Goal: Check status: Check status

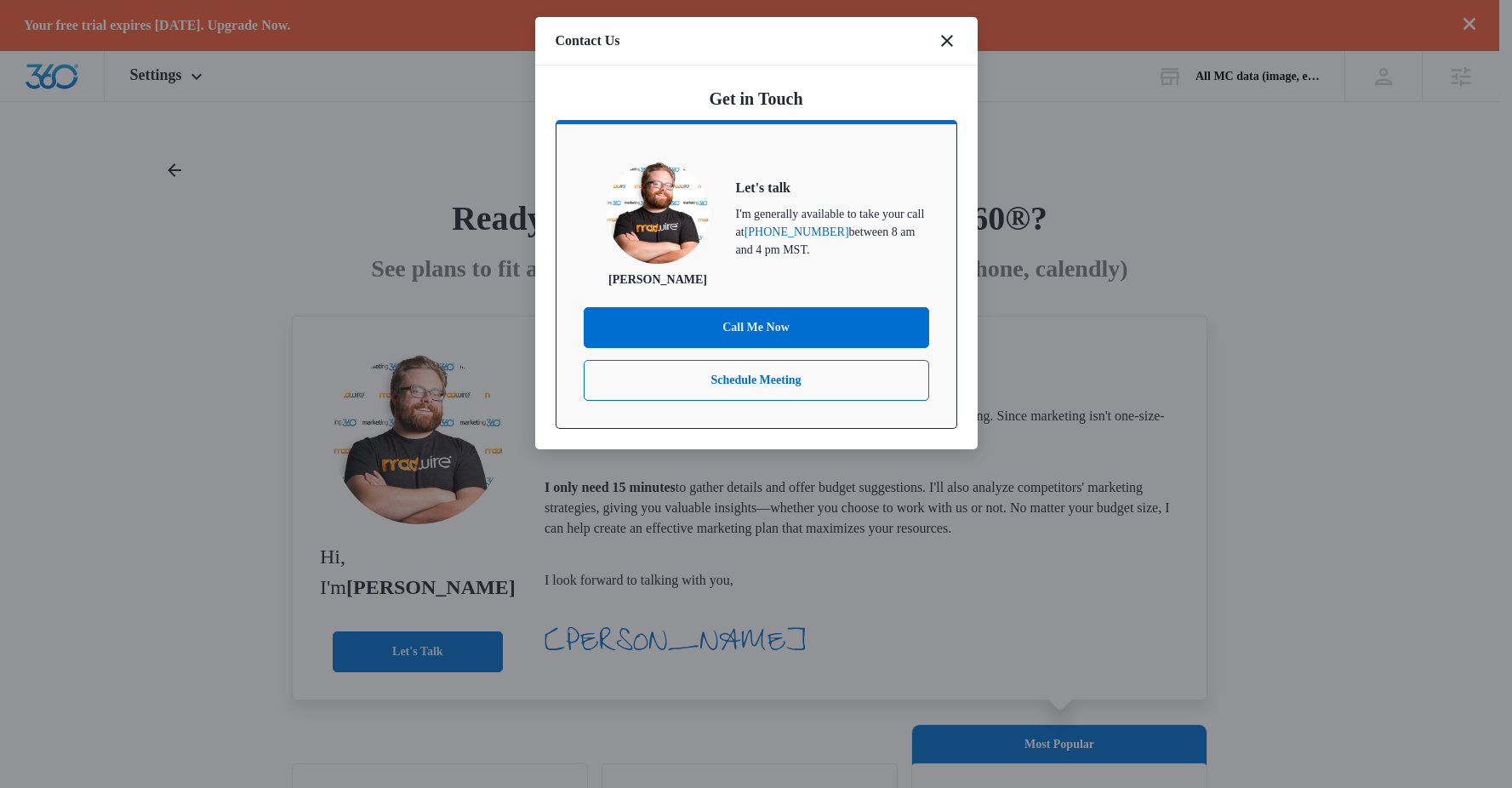
scroll to position [180, 0]
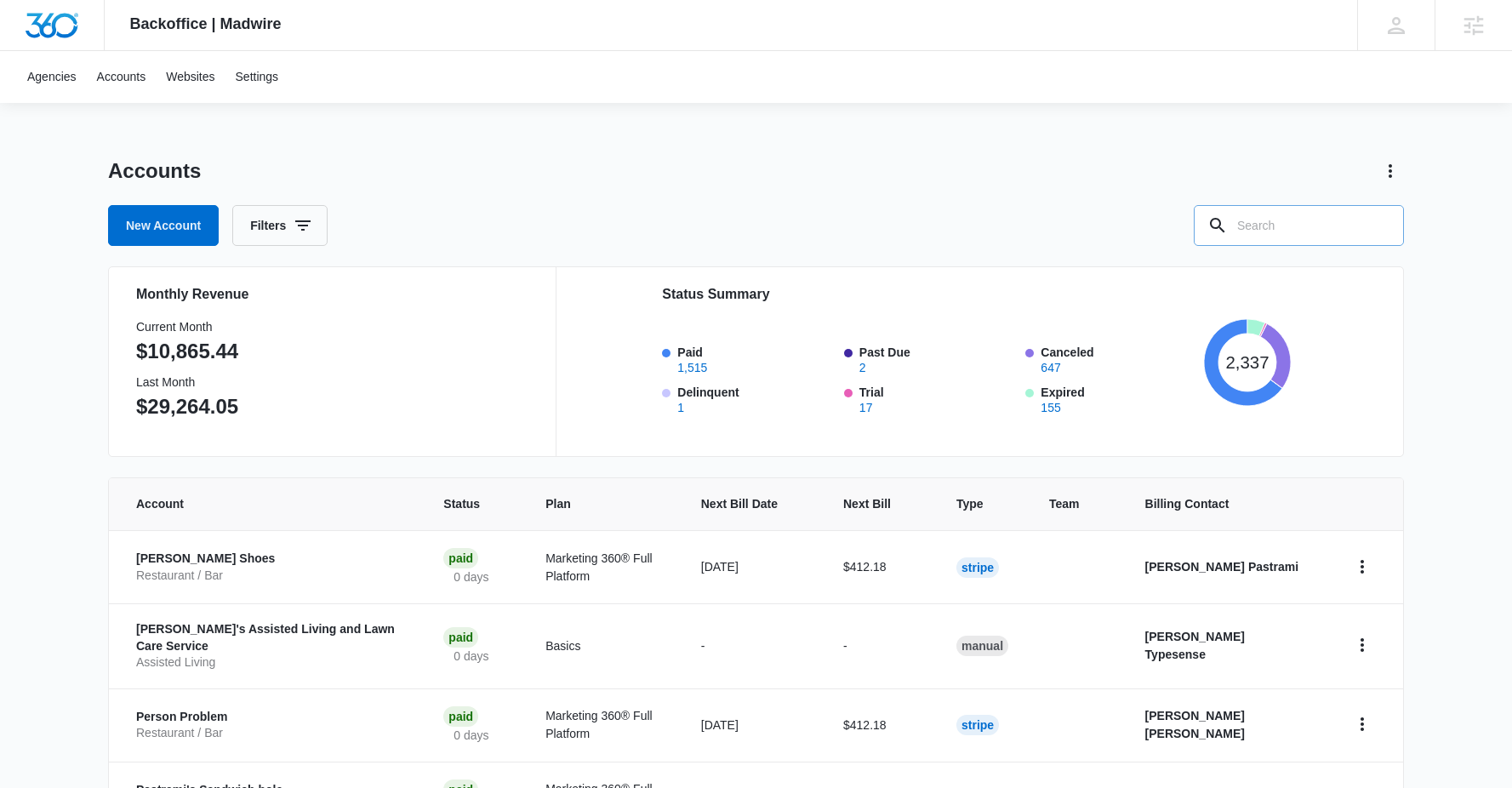
click at [1267, 223] on input "text" at bounding box center [1298, 225] width 210 height 41
type input "credit hold"
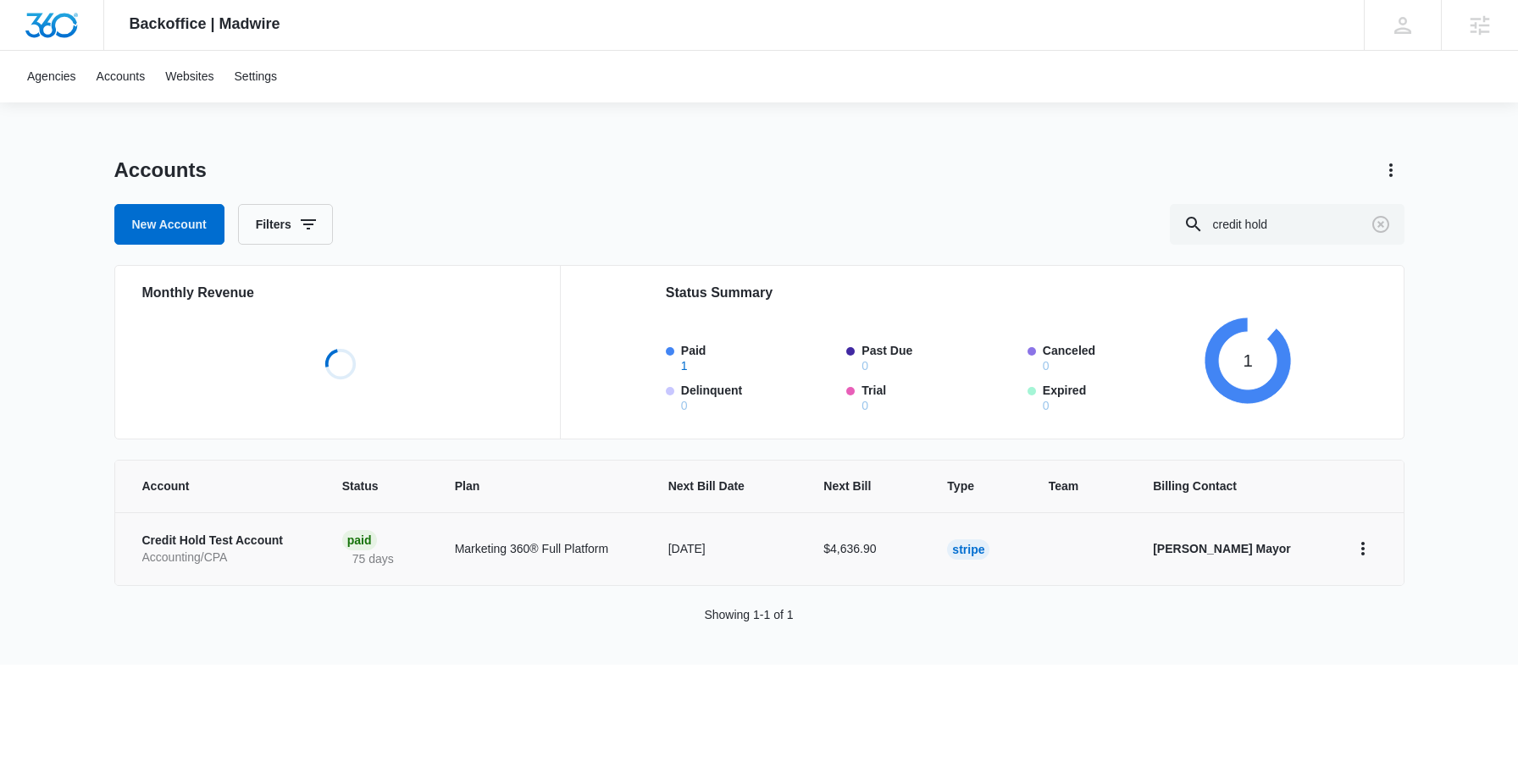
click at [235, 530] on td "Credit Hold Test Account Accounting/CPA" at bounding box center [219, 549] width 206 height 73
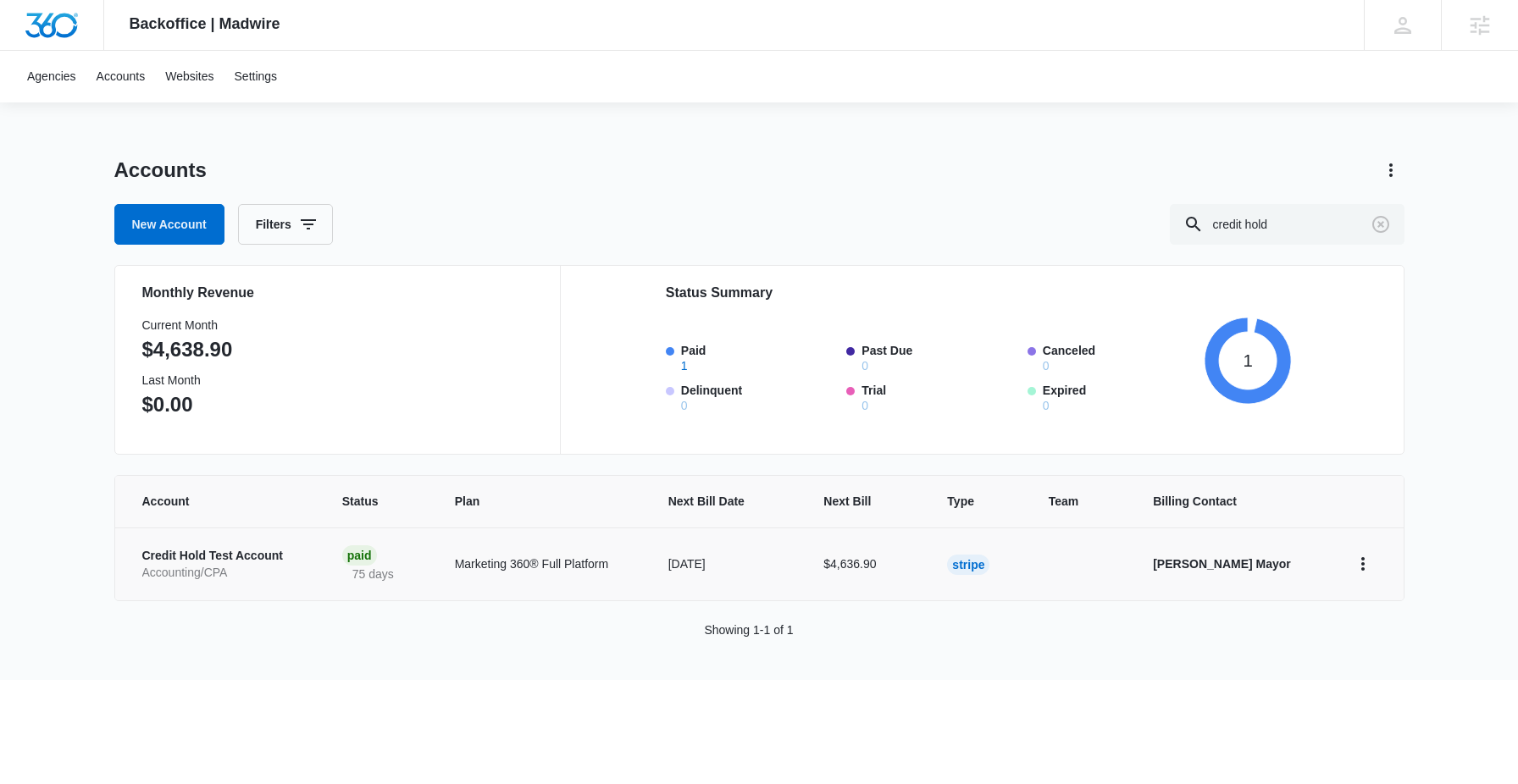
click at [235, 535] on td "Credit Hold Test Account Accounting/CPA" at bounding box center [219, 565] width 206 height 73
click at [235, 547] on td "Credit Hold Test Account Accounting/CPA" at bounding box center [219, 565] width 206 height 73
click at [236, 552] on p "Credit Hold Test Account" at bounding box center [222, 556] width 159 height 17
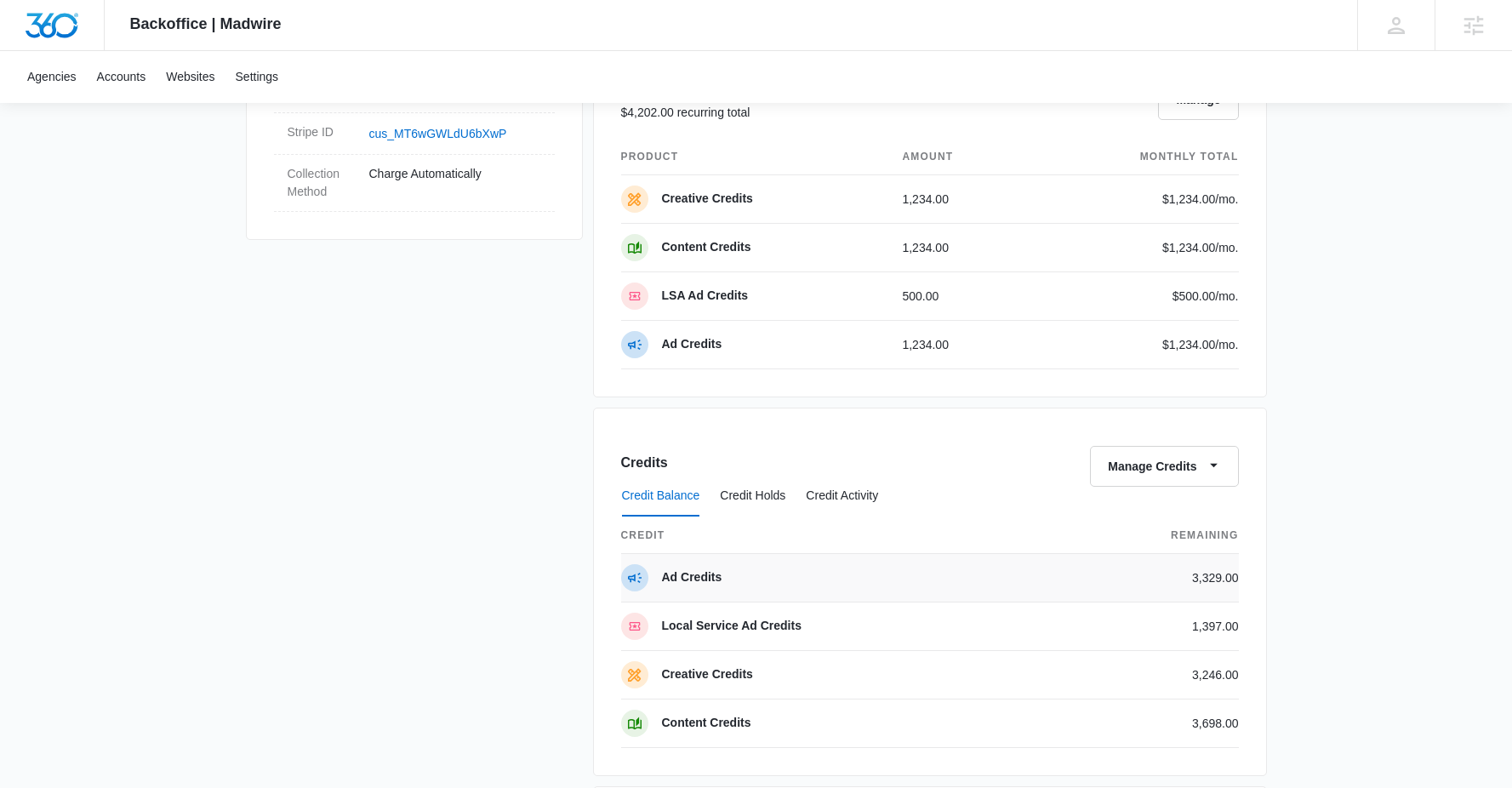
scroll to position [1187, 0]
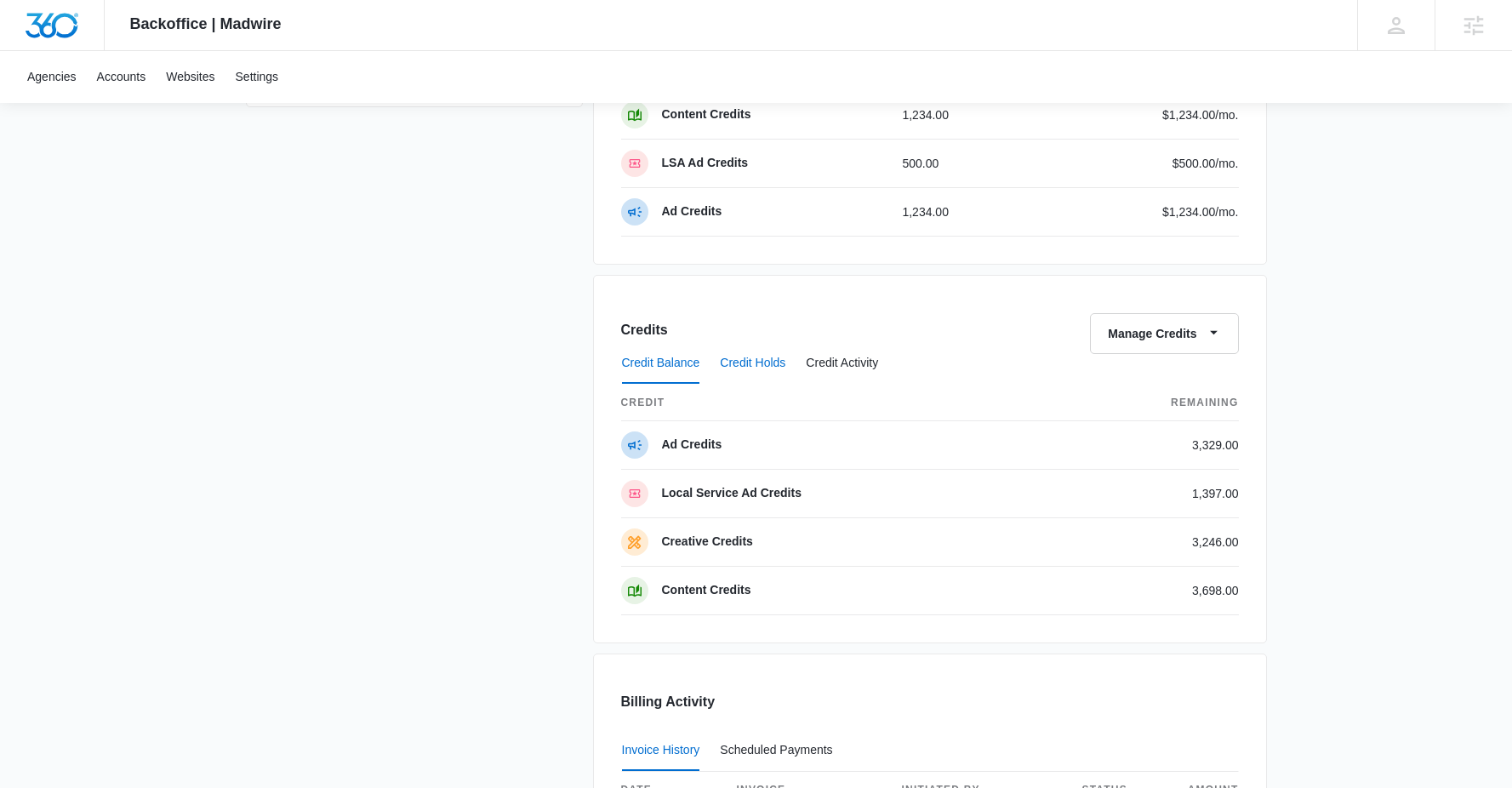
click at [739, 362] on button "Credit Holds" at bounding box center [753, 363] width 66 height 41
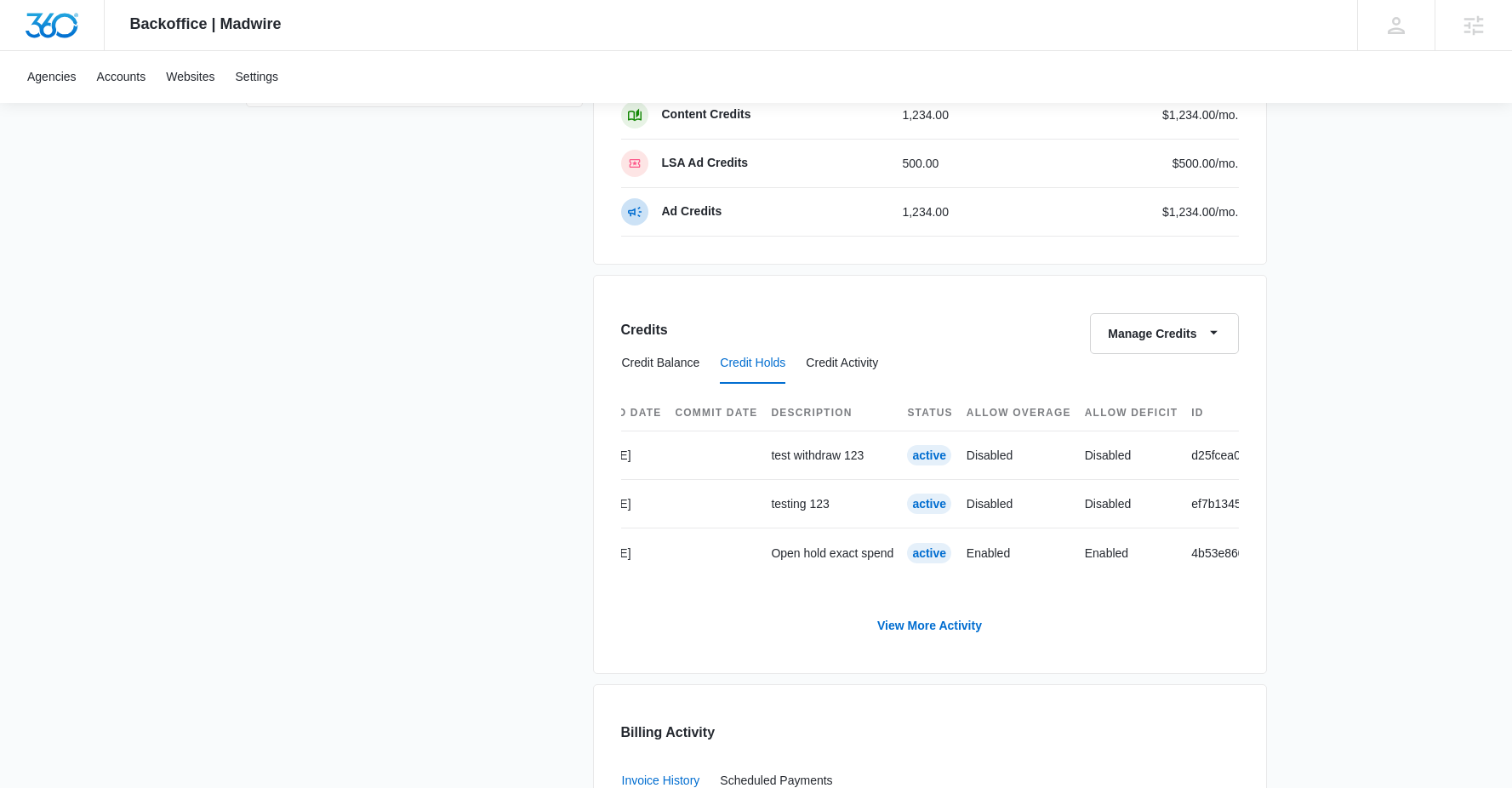
scroll to position [0, 0]
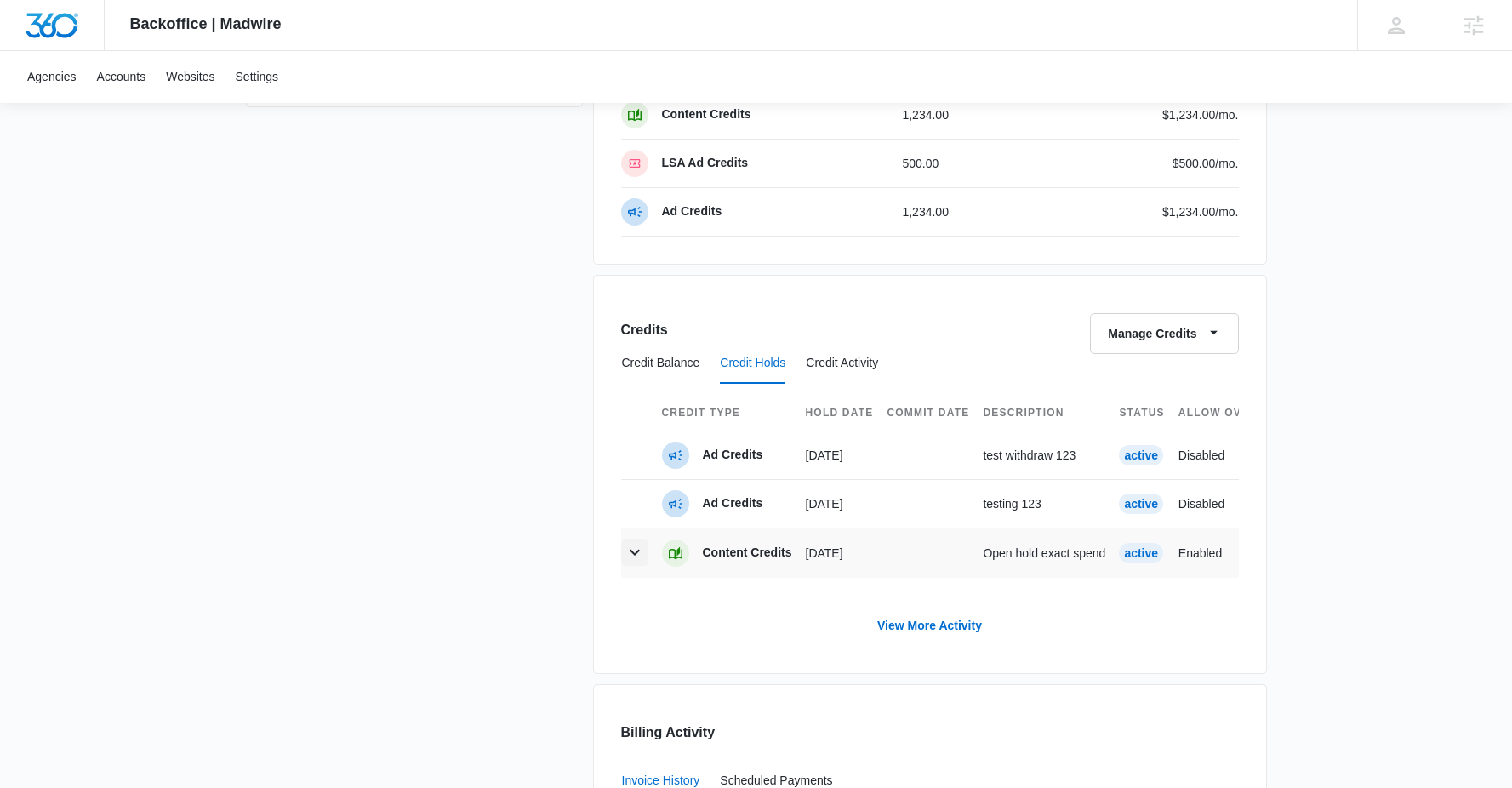
click at [636, 553] on icon "button" at bounding box center [635, 552] width 21 height 21
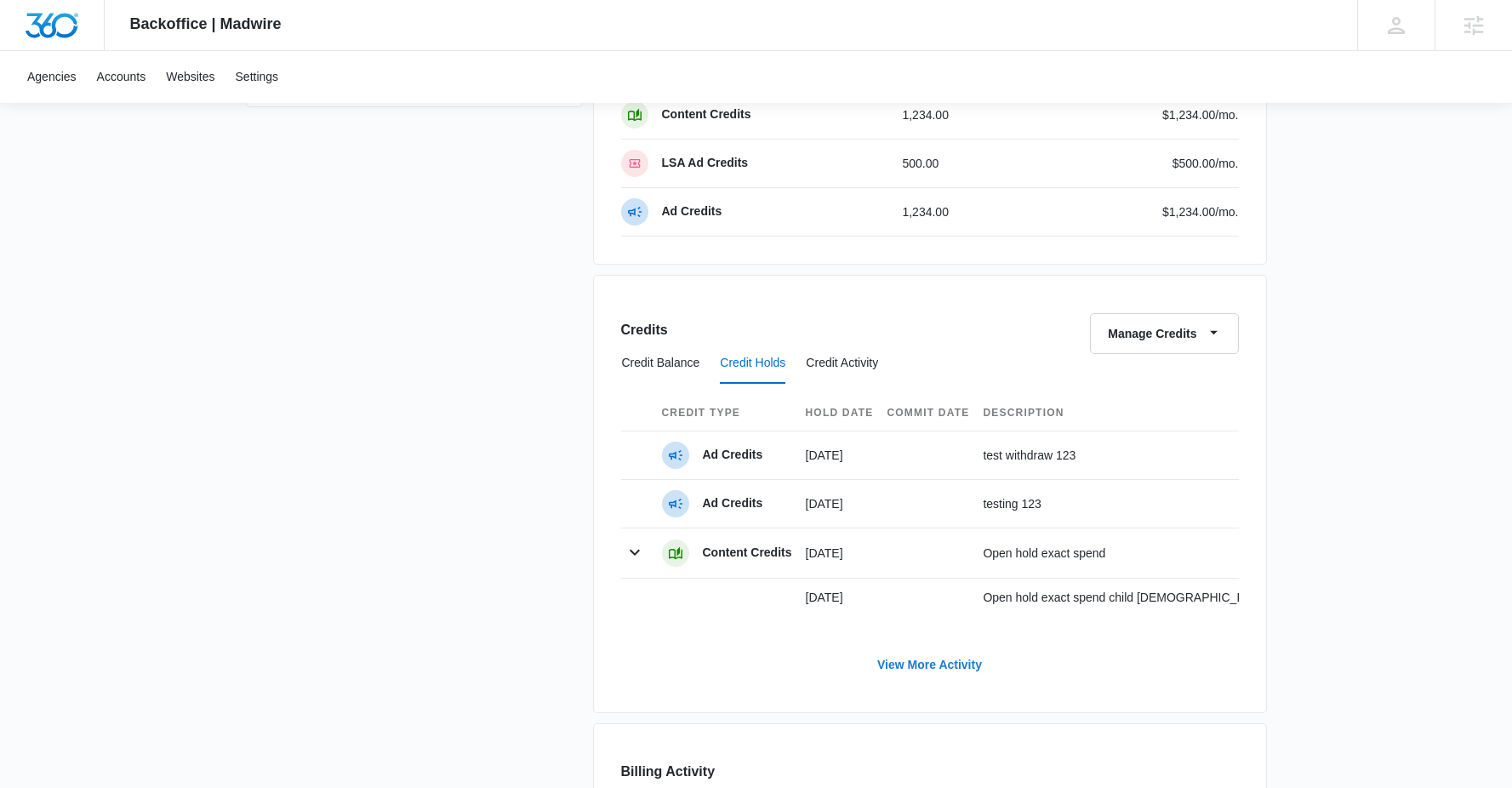
click at [966, 678] on link "View More Activity" at bounding box center [929, 665] width 138 height 41
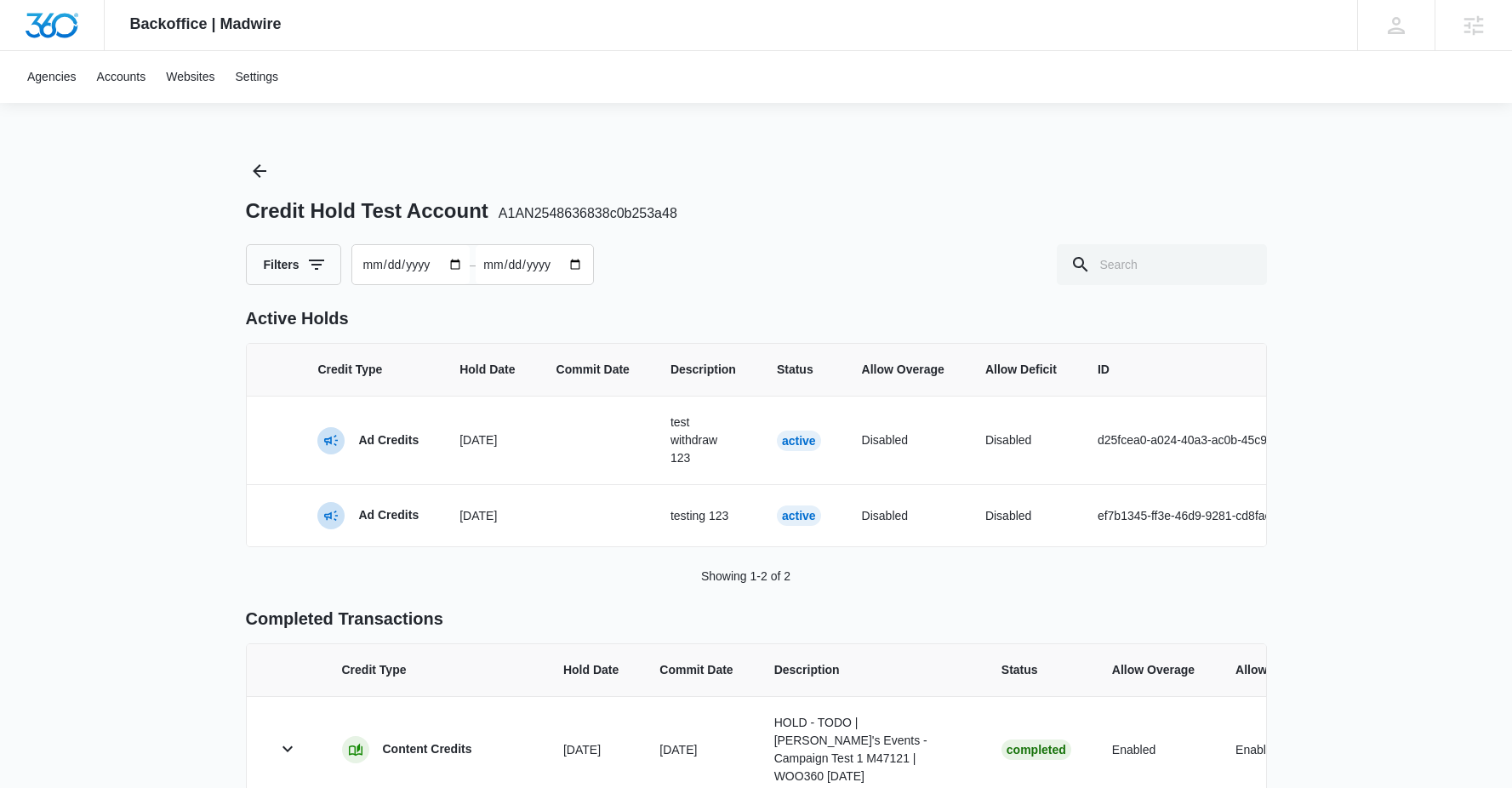
click at [584, 268] on input "2025-08-12" at bounding box center [534, 265] width 118 height 40
type input "2024-01-11"
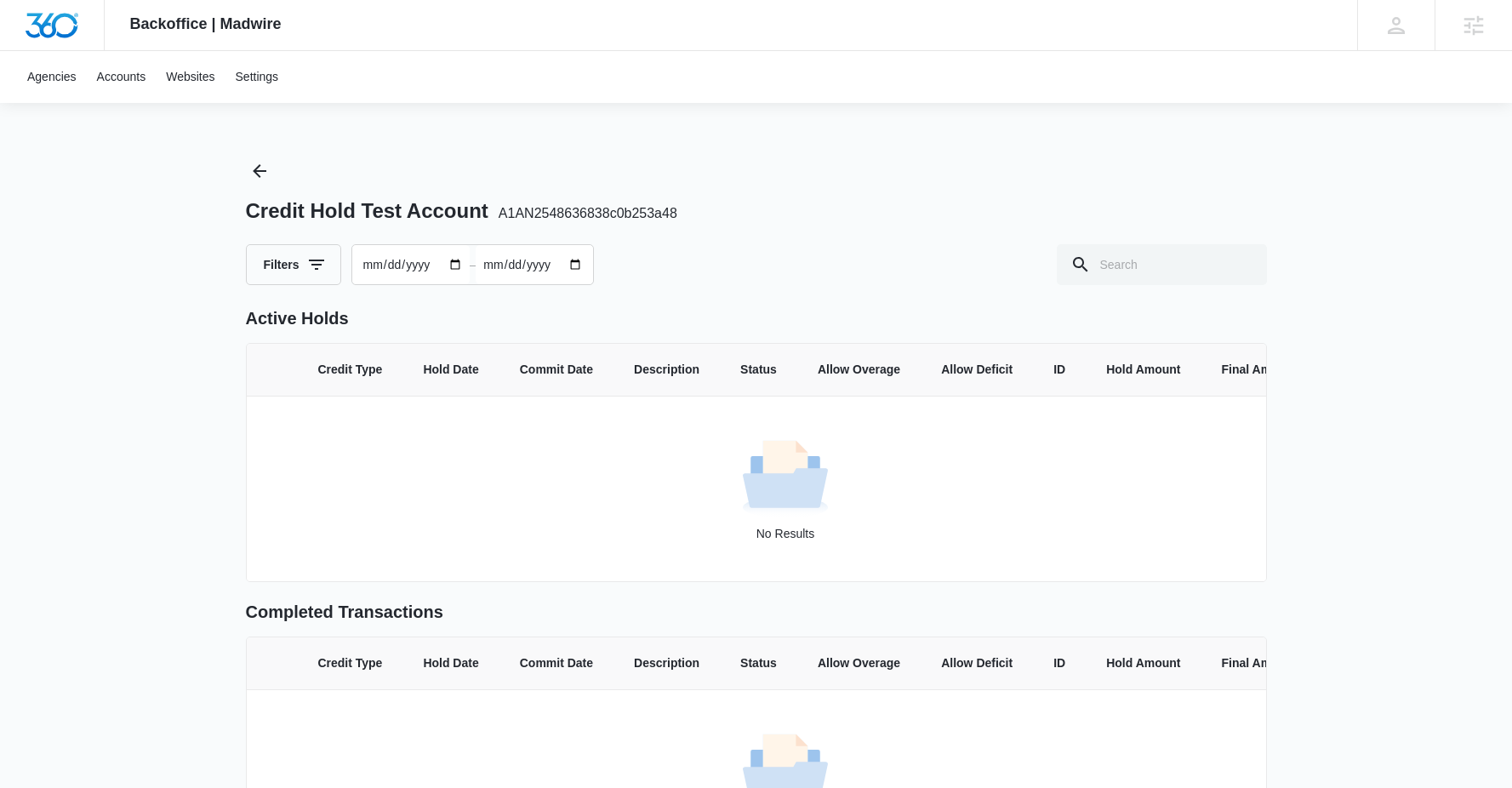
click at [593, 266] on input "2024-01-12" at bounding box center [534, 265] width 118 height 40
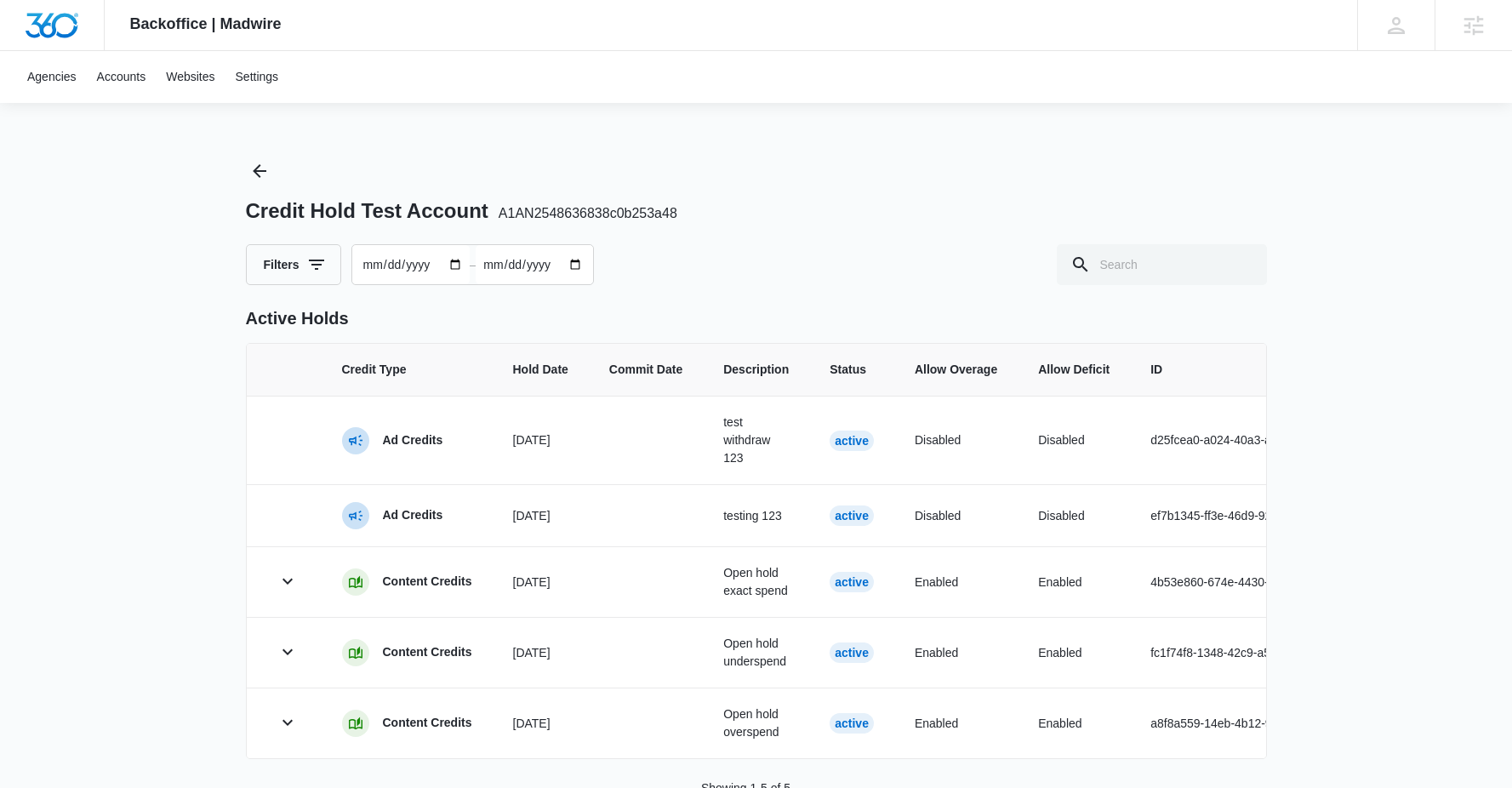
type input "2025-12-12"
click at [838, 250] on div "Filters 2024-01-11 – 2025-12-12" at bounding box center [756, 264] width 1021 height 41
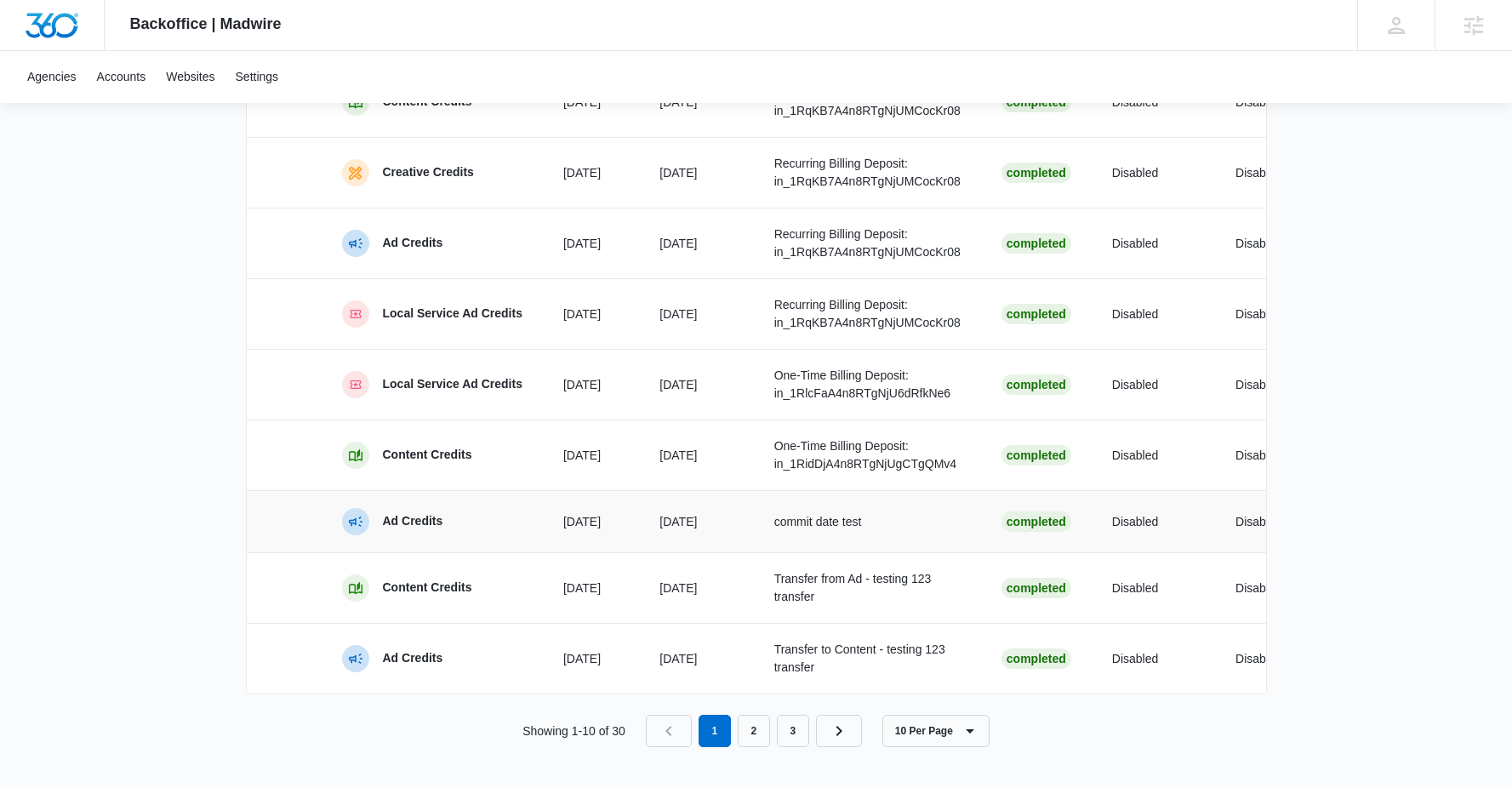
scroll to position [974, 0]
click at [829, 740] on link "Next Page" at bounding box center [838, 731] width 46 height 32
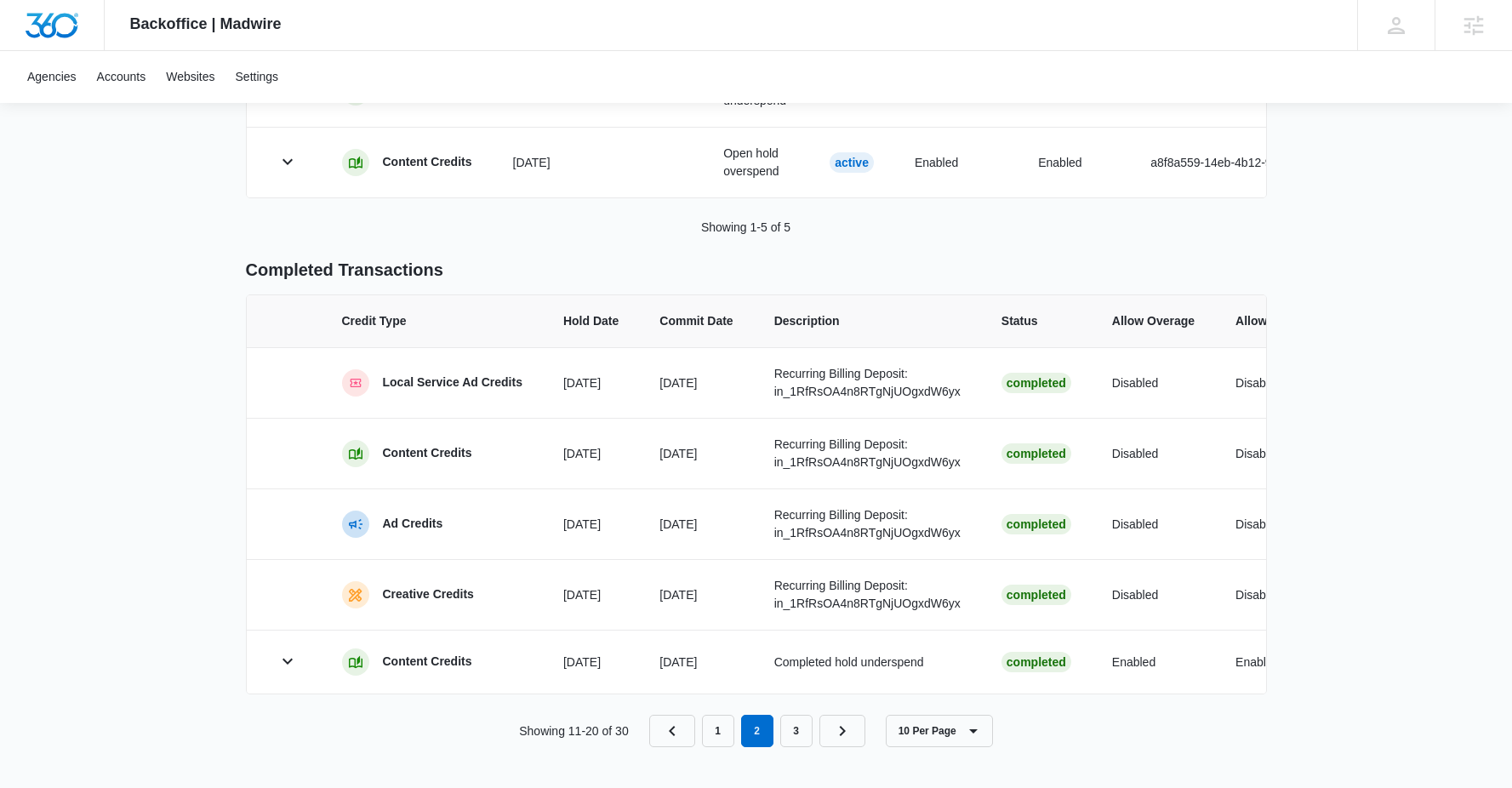
scroll to position [594, 0]
click at [291, 653] on icon "button" at bounding box center [287, 662] width 21 height 21
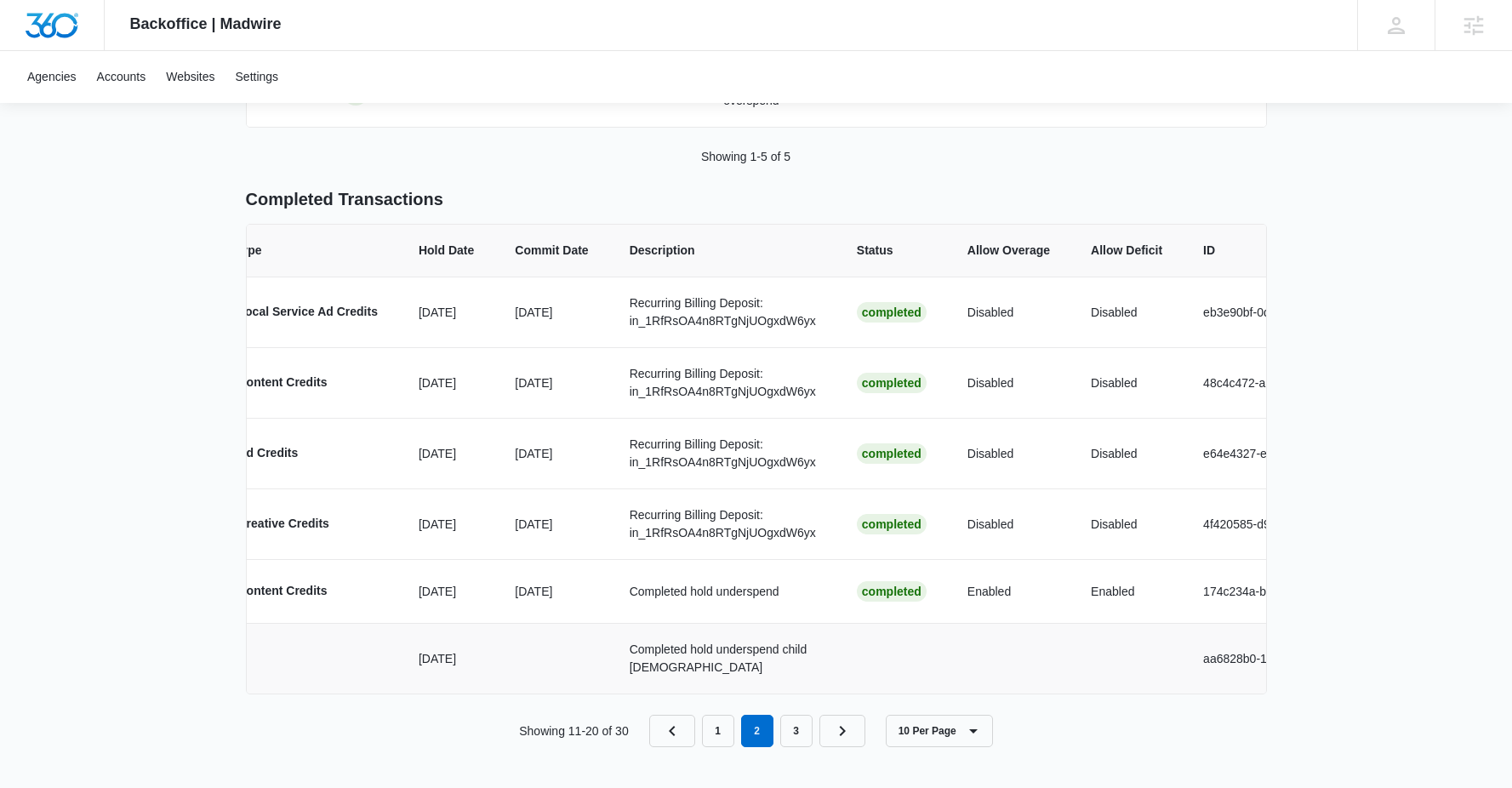
scroll to position [0, 0]
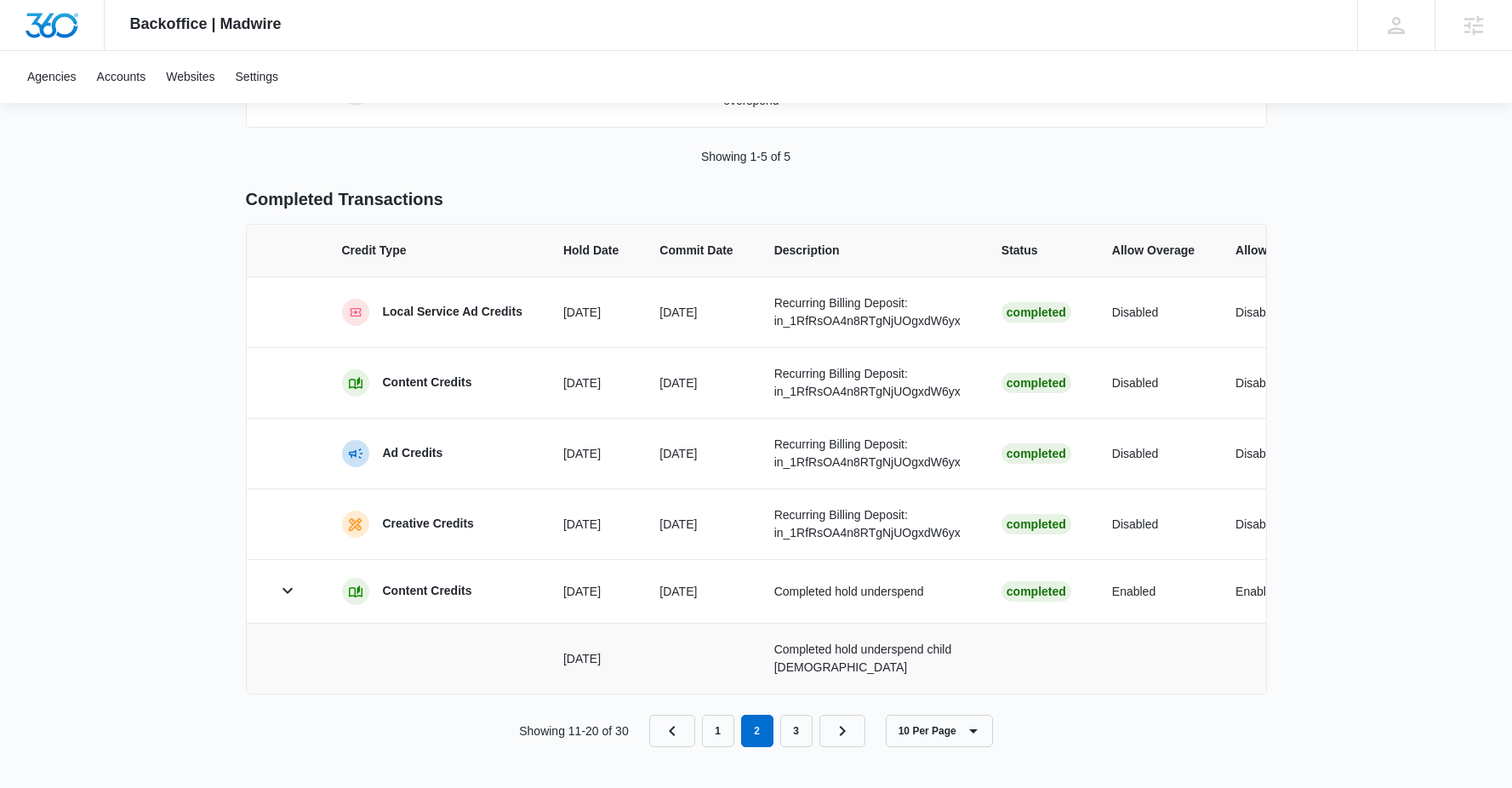
click at [698, 729] on nav "1 2 3" at bounding box center [756, 731] width 216 height 32
click at [686, 733] on link "Previous Page" at bounding box center [672, 731] width 46 height 32
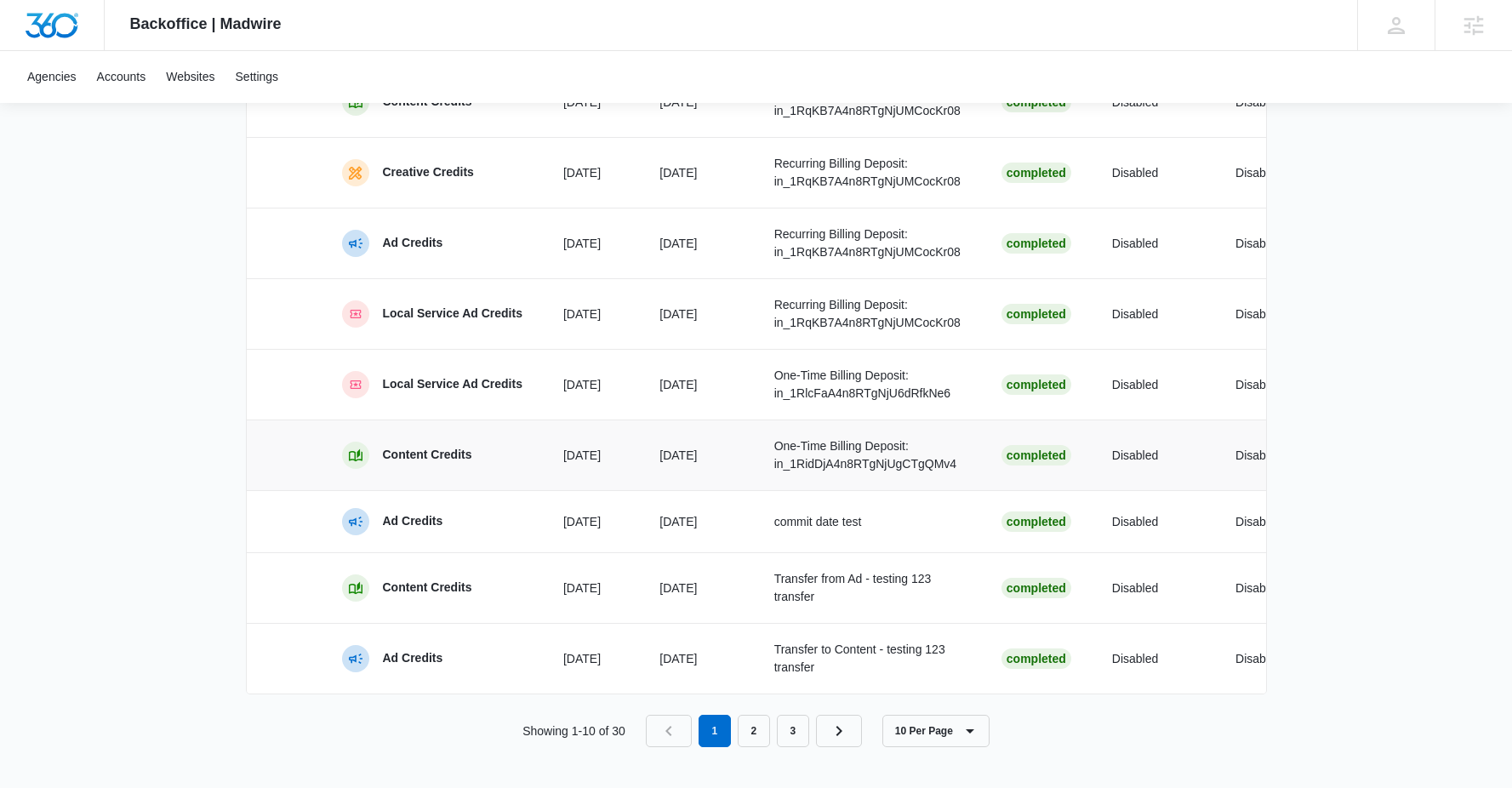
scroll to position [974, 0]
drag, startPoint x: 838, startPoint y: 696, endPoint x: 1001, endPoint y: 696, distance: 163.0
click at [1001, 696] on div "Active Holds Credit Type Hold Date Commit Date Description Status Allow Overage…" at bounding box center [756, 52] width 1021 height 1390
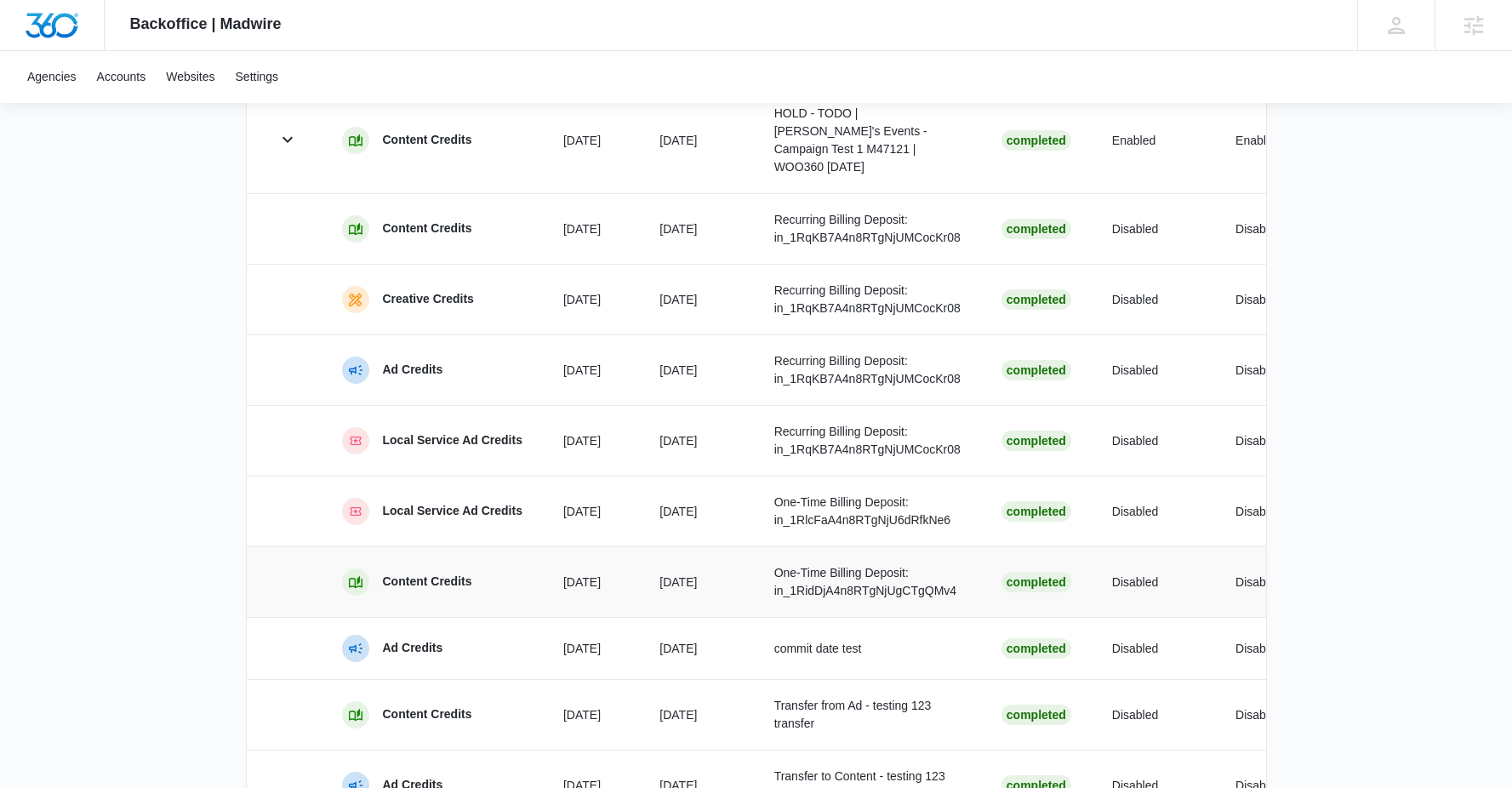
scroll to position [757, 0]
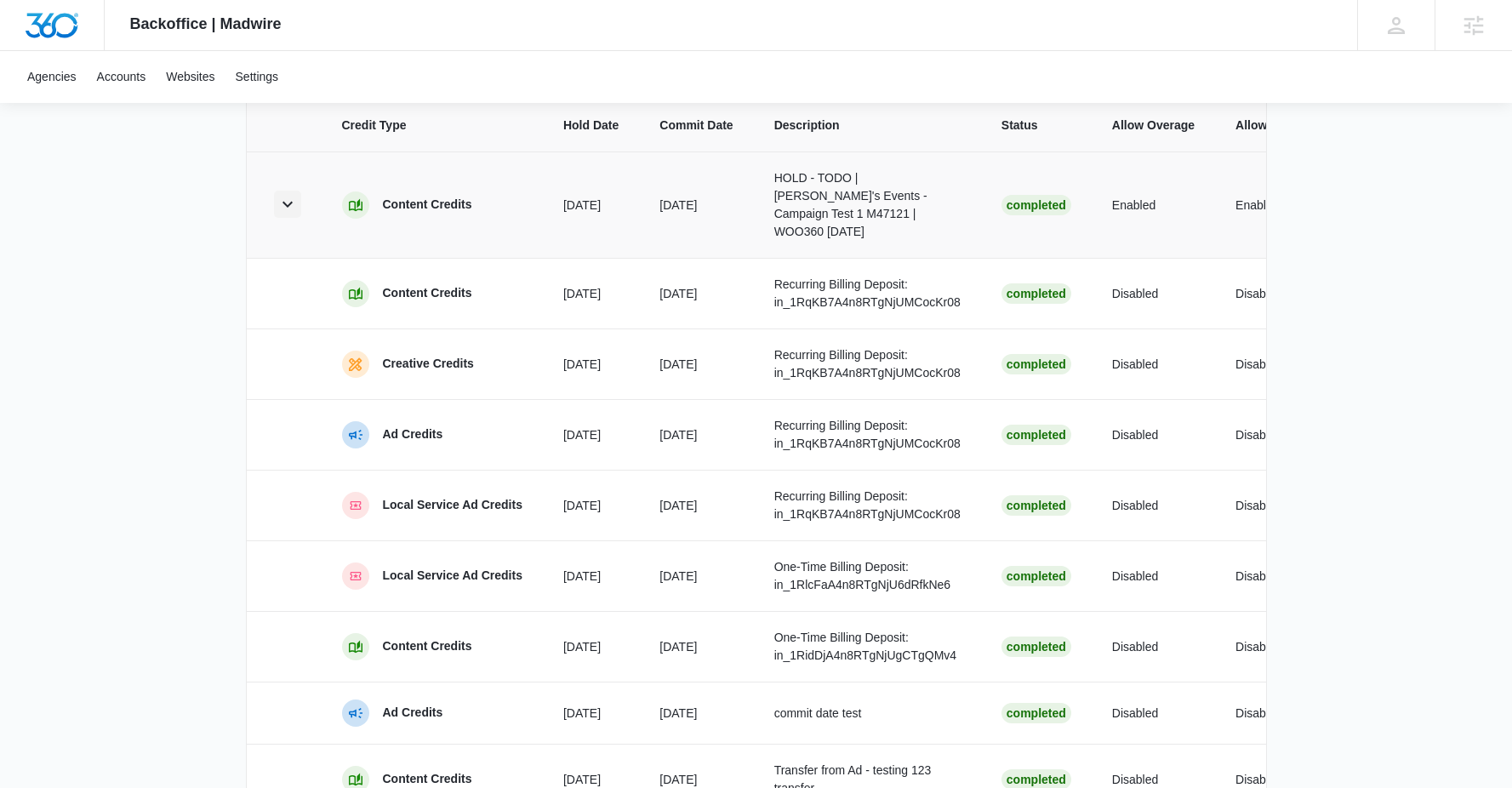
click at [282, 215] on icon "button" at bounding box center [287, 205] width 21 height 21
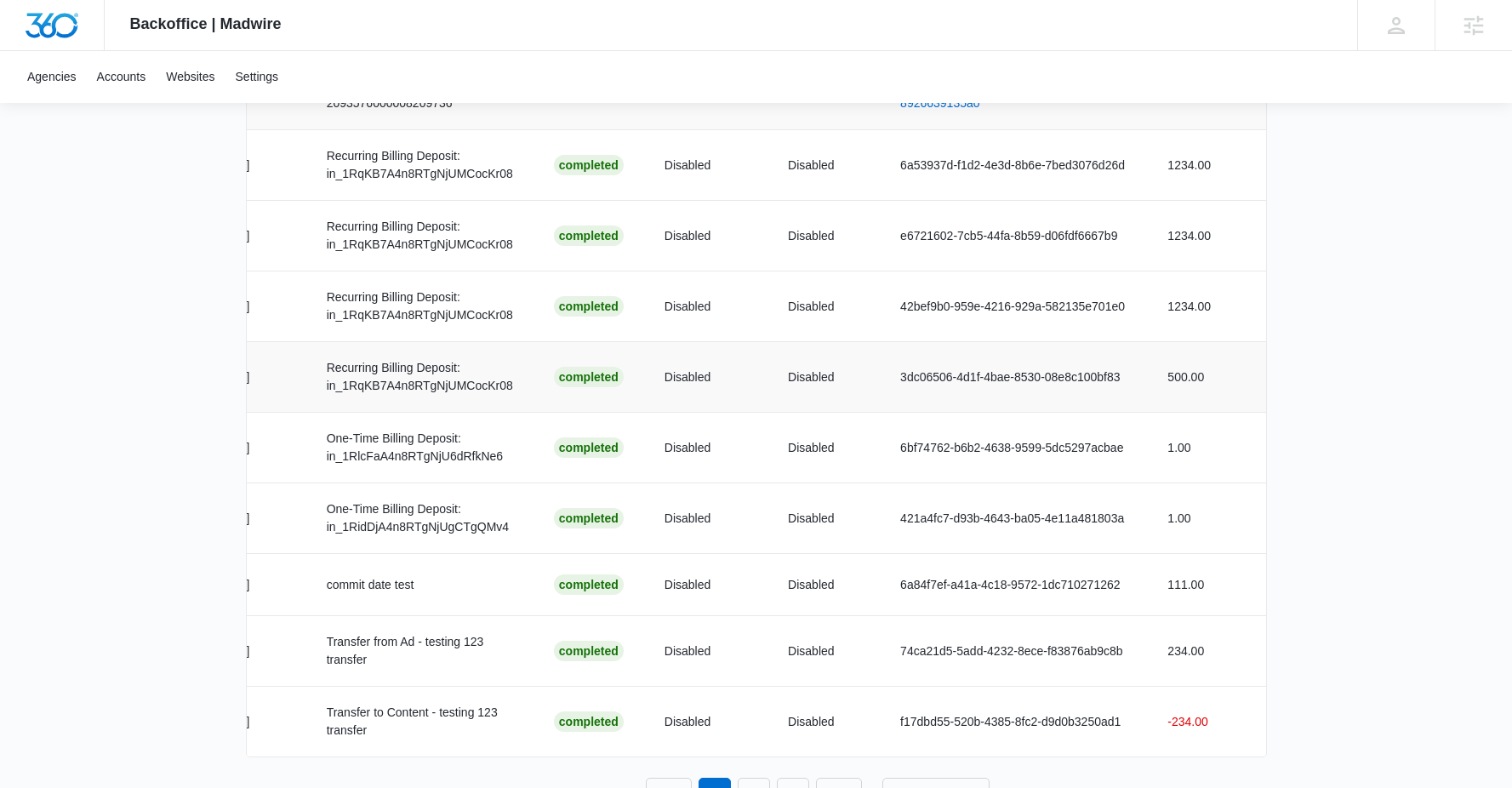
scroll to position [1044, 0]
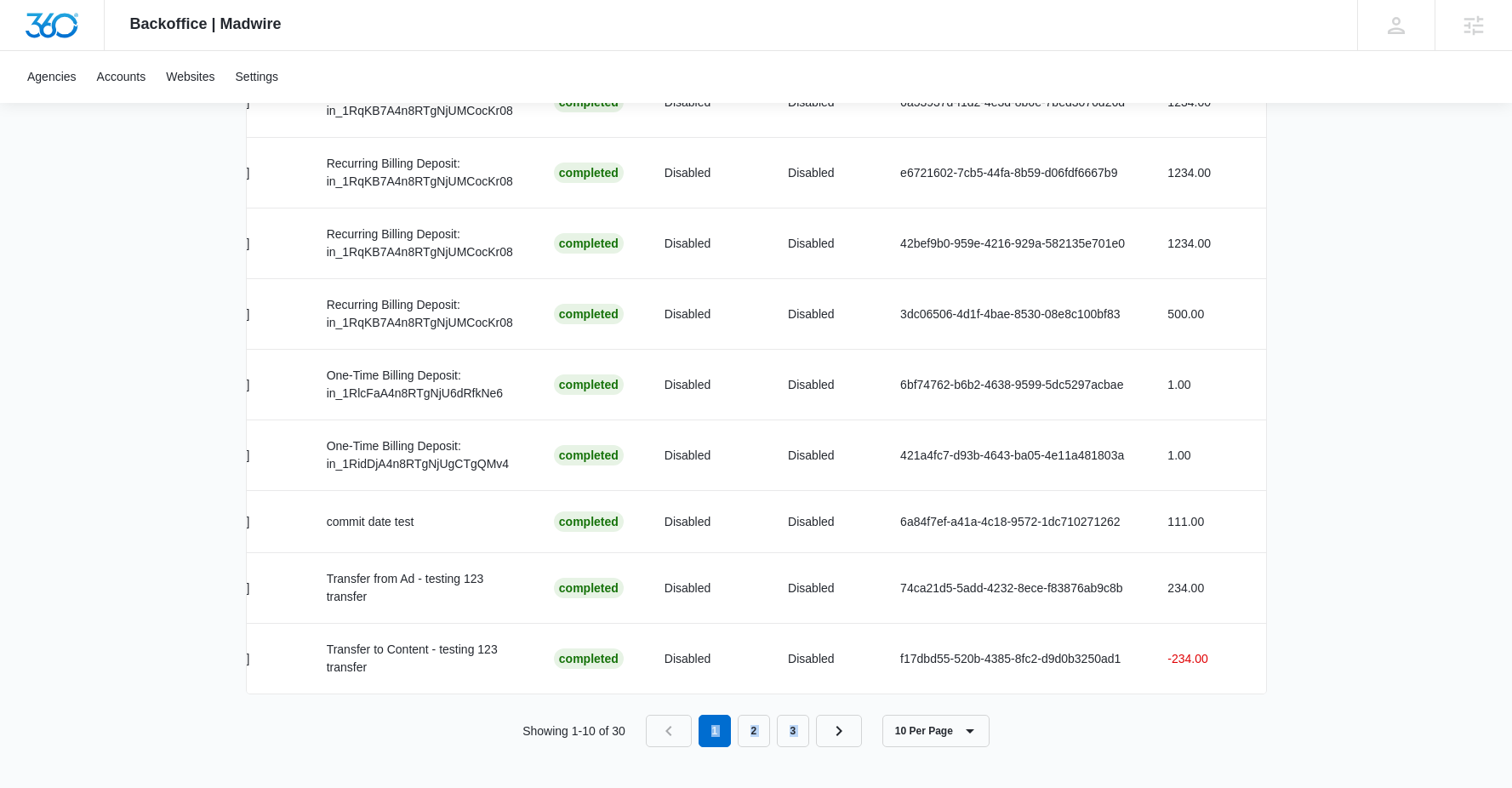
click at [997, 715] on div "Showing 1-10 of 30 1 2 3 10 Per Page" at bounding box center [756, 731] width 1021 height 32
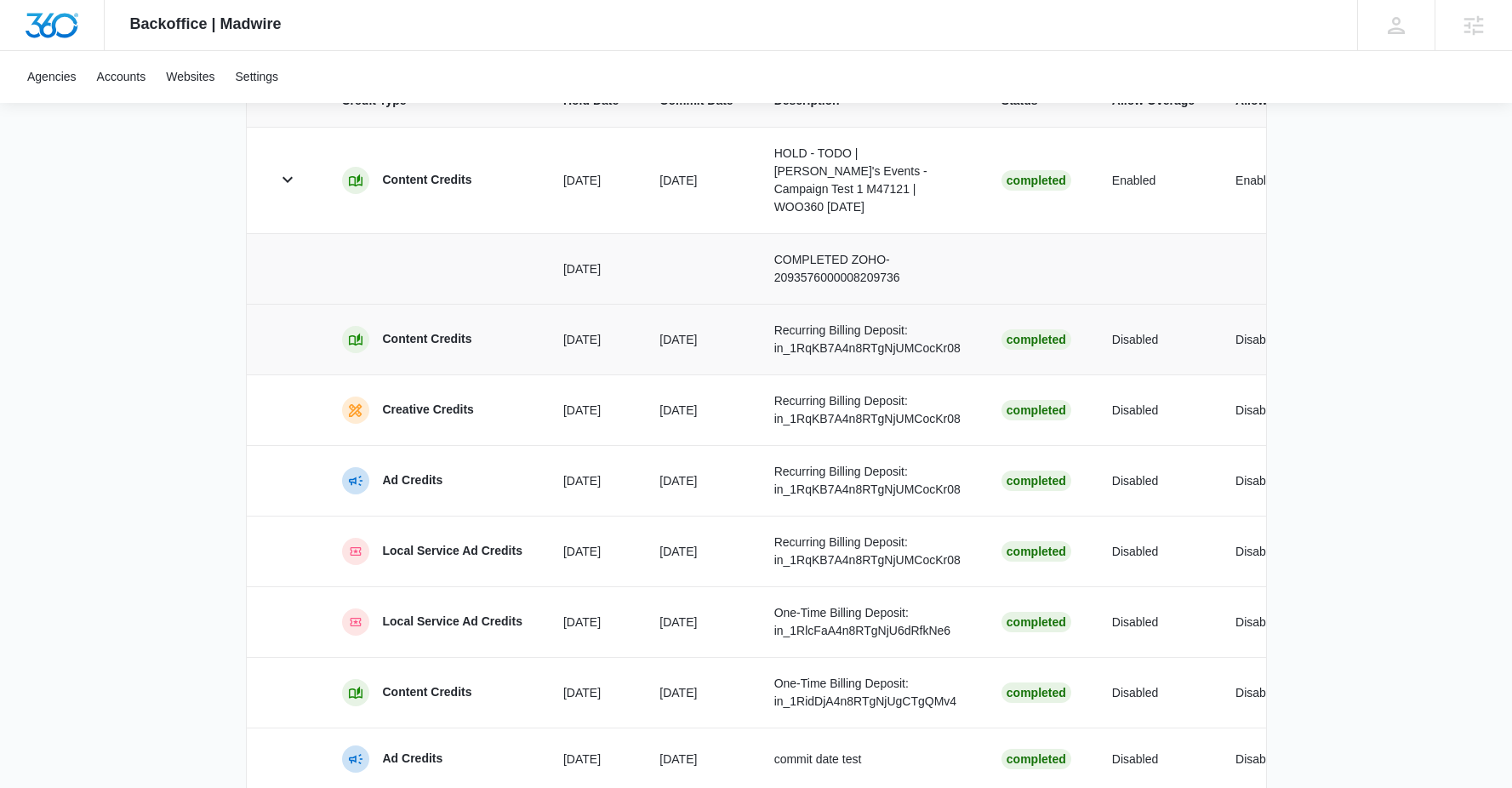
scroll to position [785, 0]
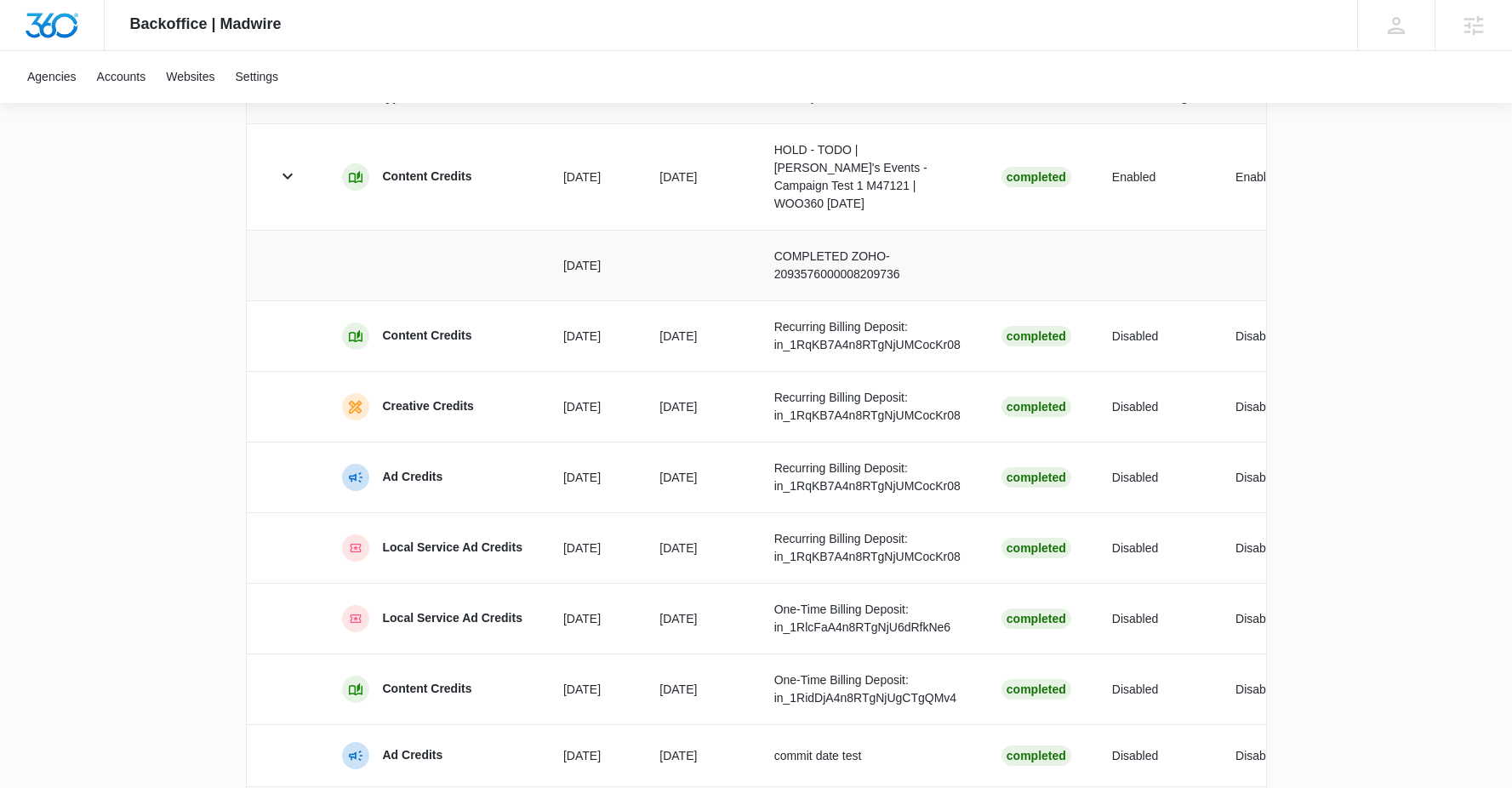
click at [944, 84] on div "Agencies Accounts Websites Settings" at bounding box center [756, 76] width 1478 height 52
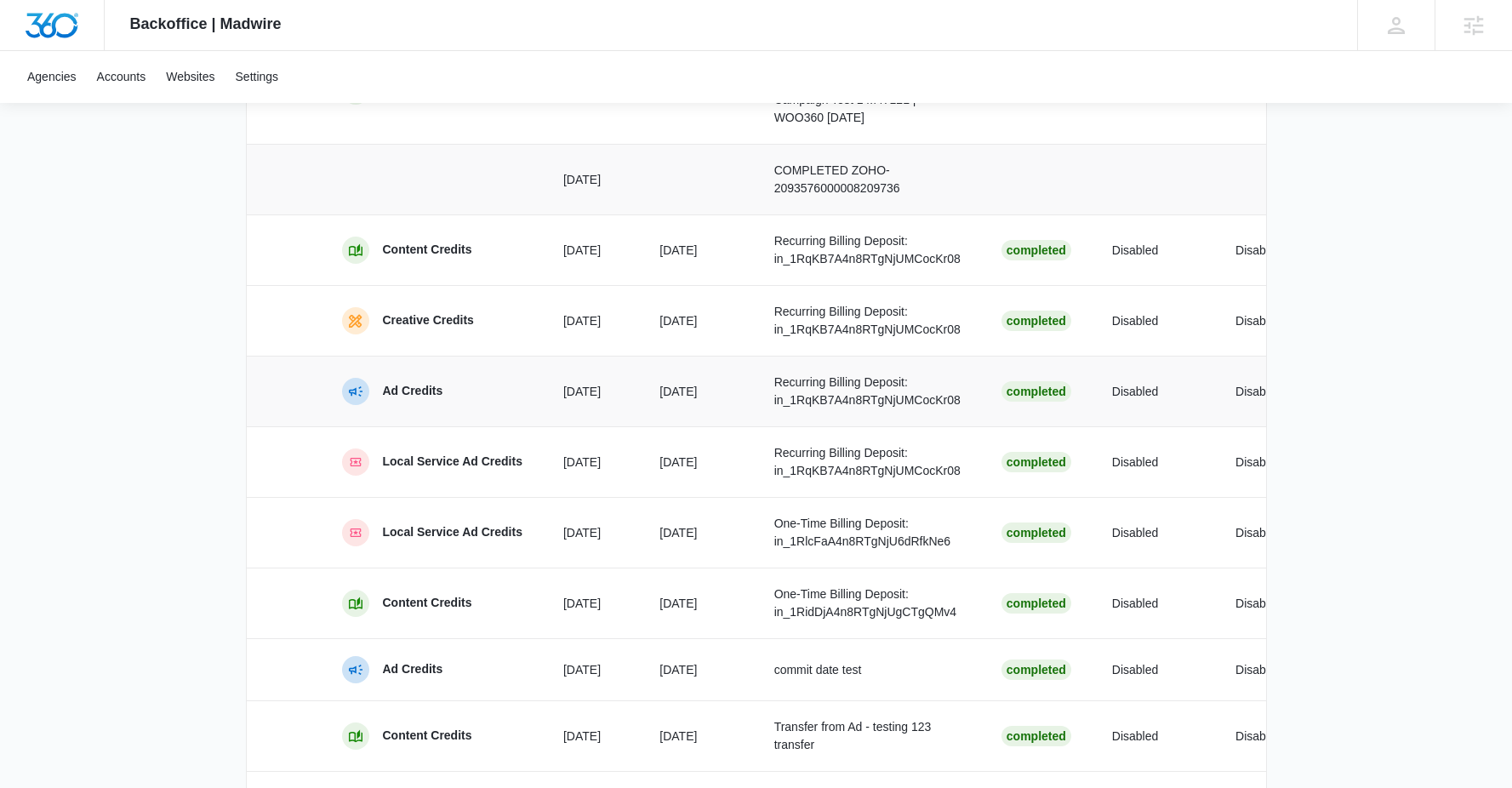
scroll to position [1044, 0]
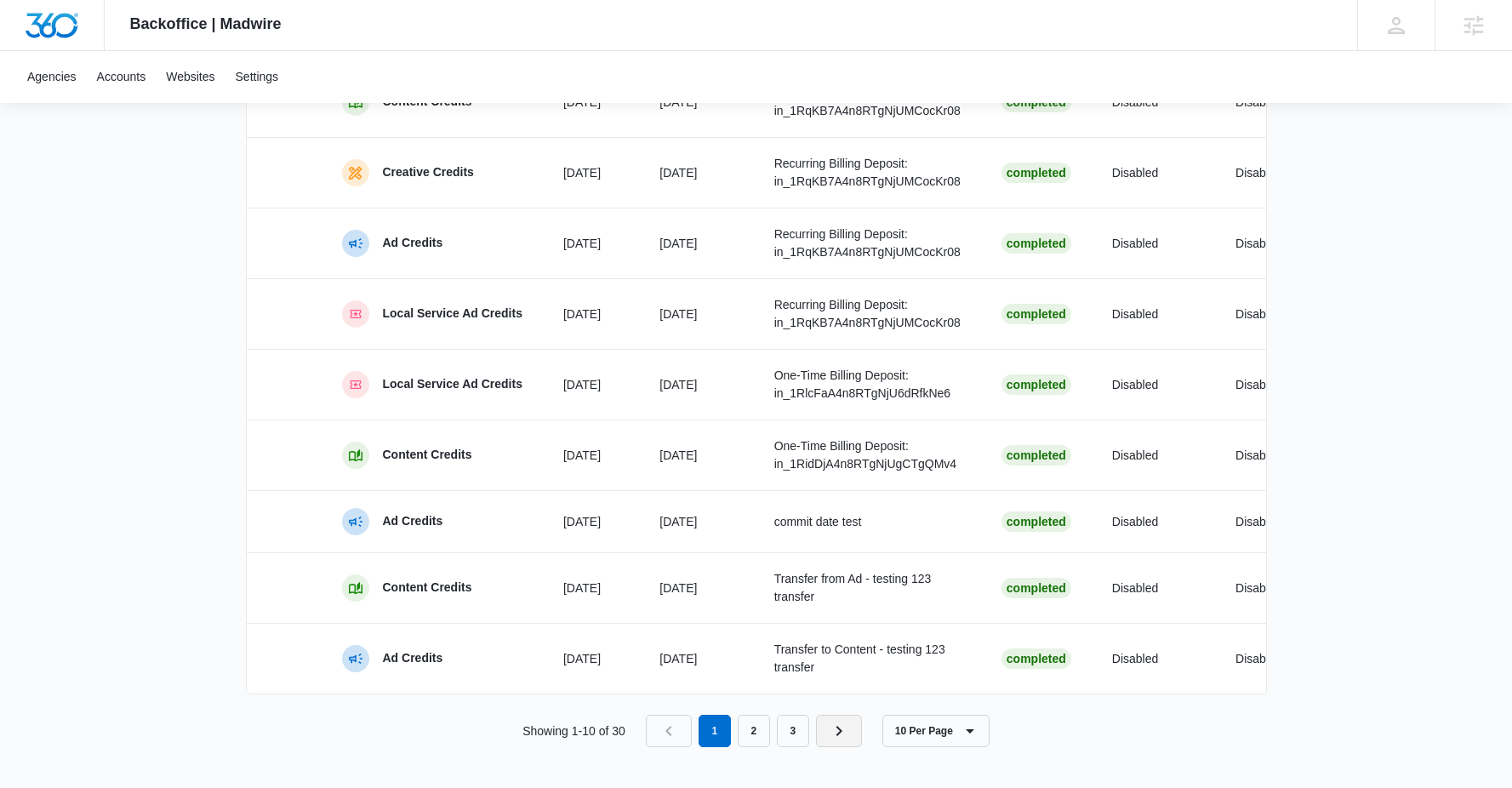
click at [838, 734] on icon "Next Page" at bounding box center [839, 731] width 21 height 21
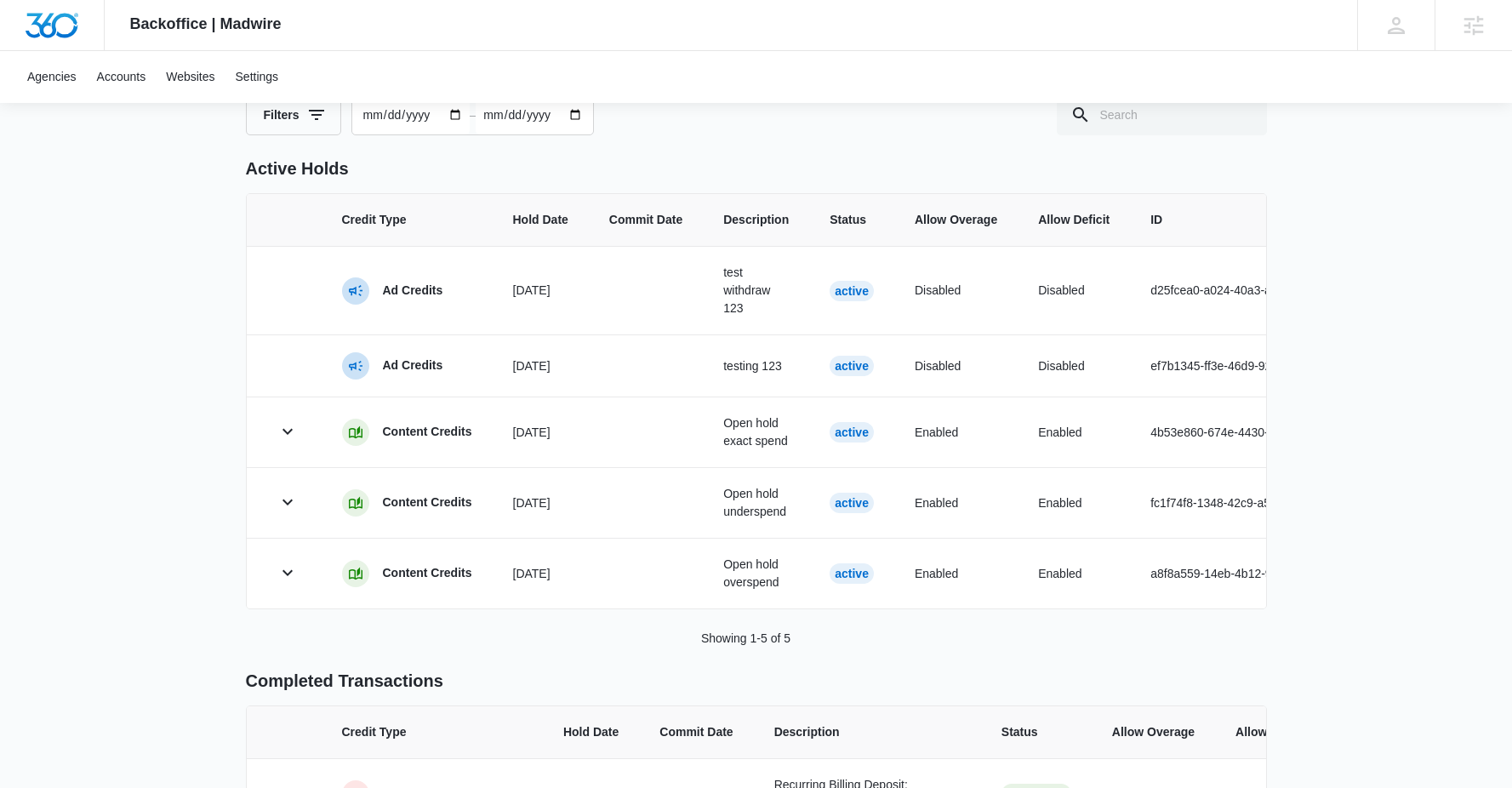
scroll to position [603, 0]
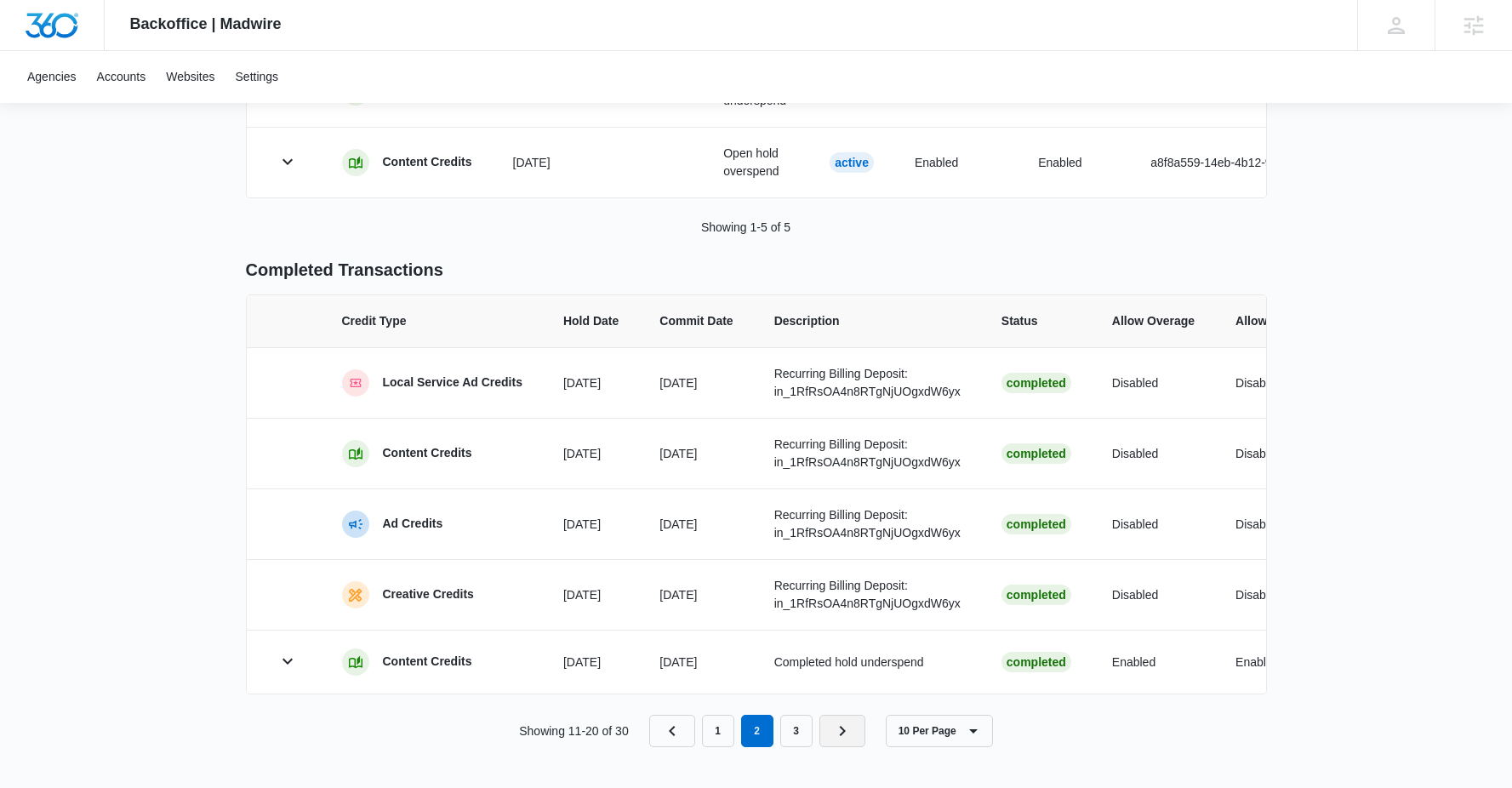
click at [843, 731] on icon "Next Page" at bounding box center [842, 731] width 21 height 21
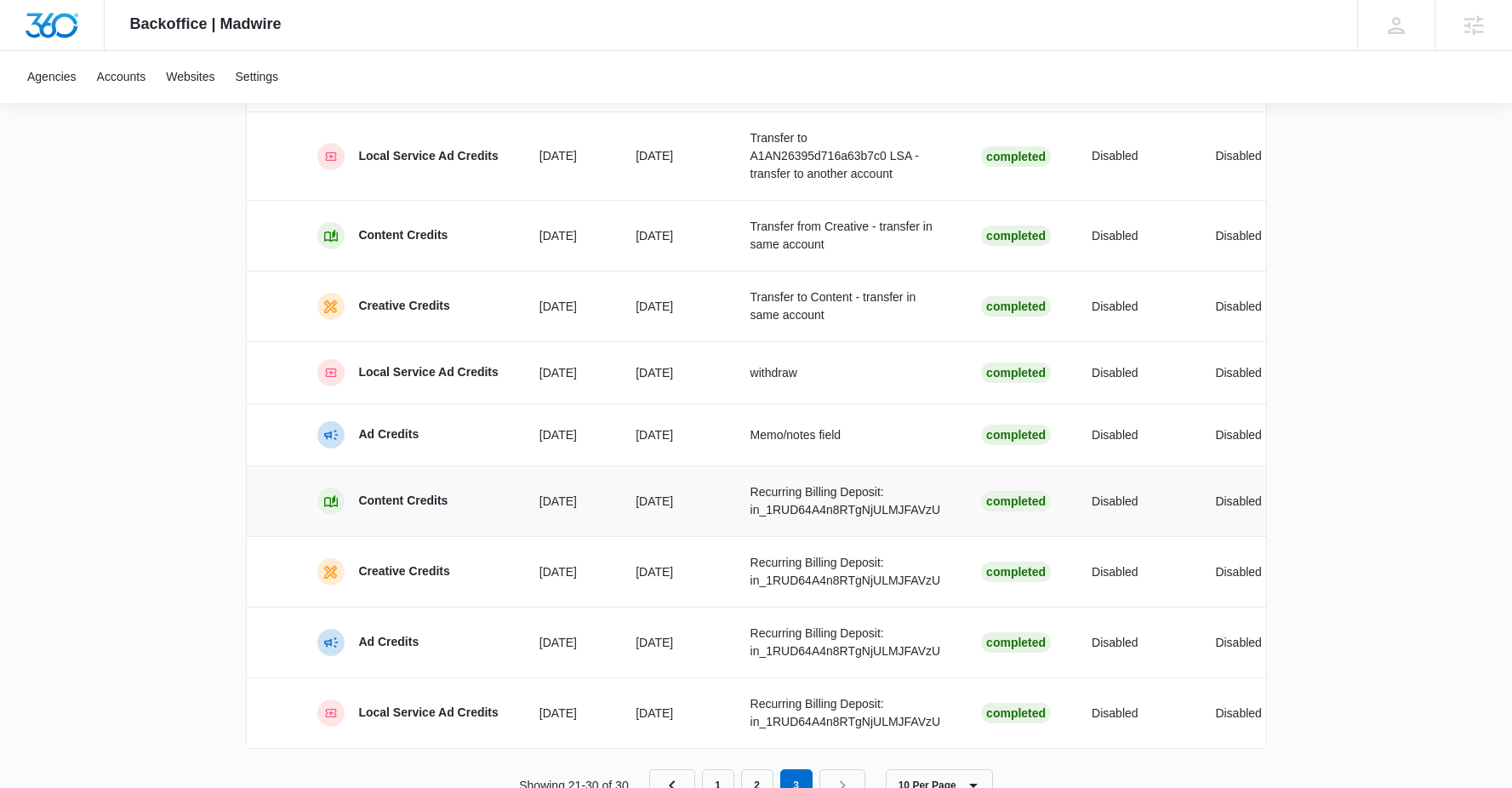
scroll to position [957, 0]
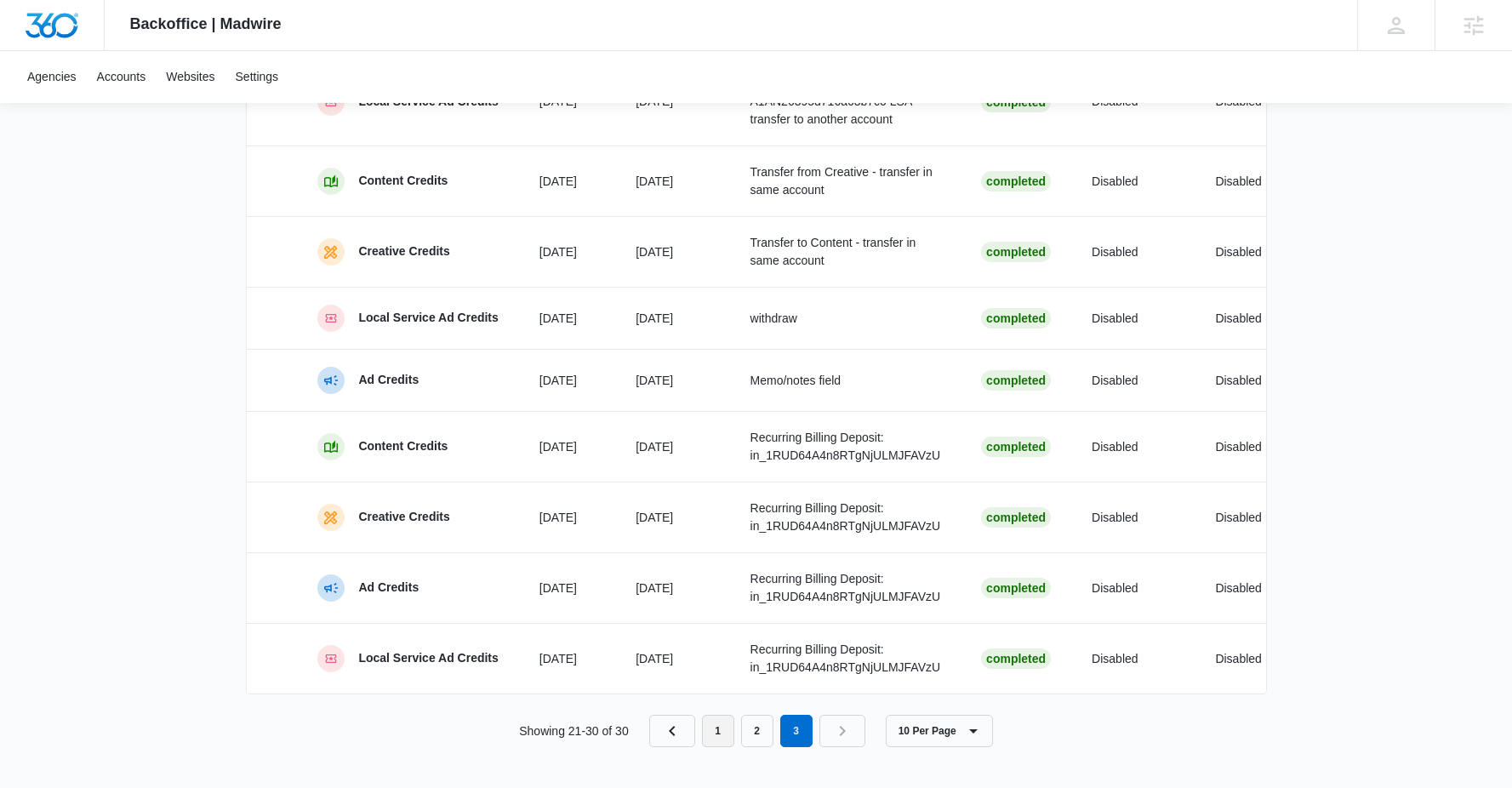
click at [734, 739] on link "1" at bounding box center [718, 731] width 32 height 32
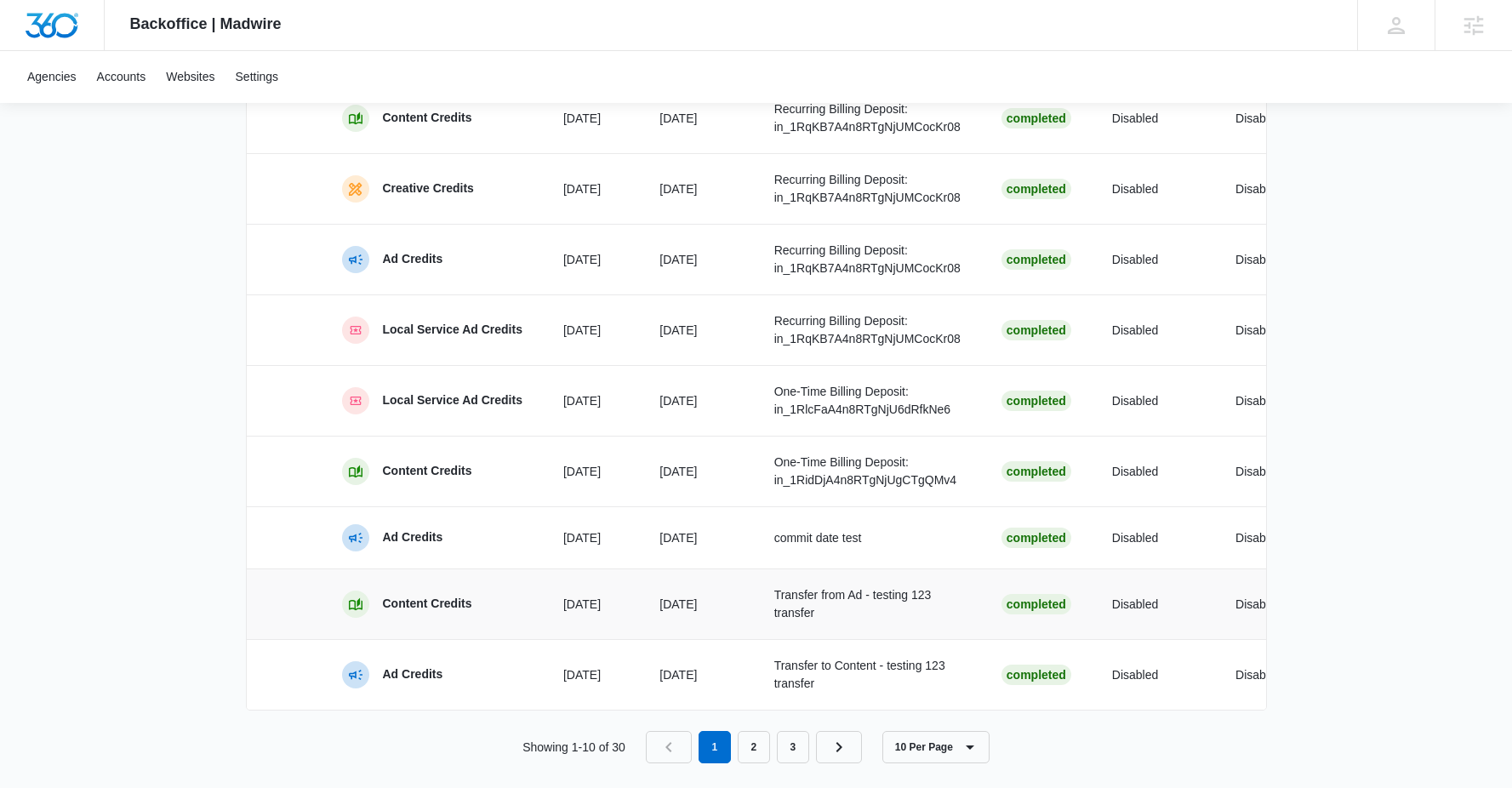
scroll to position [974, 0]
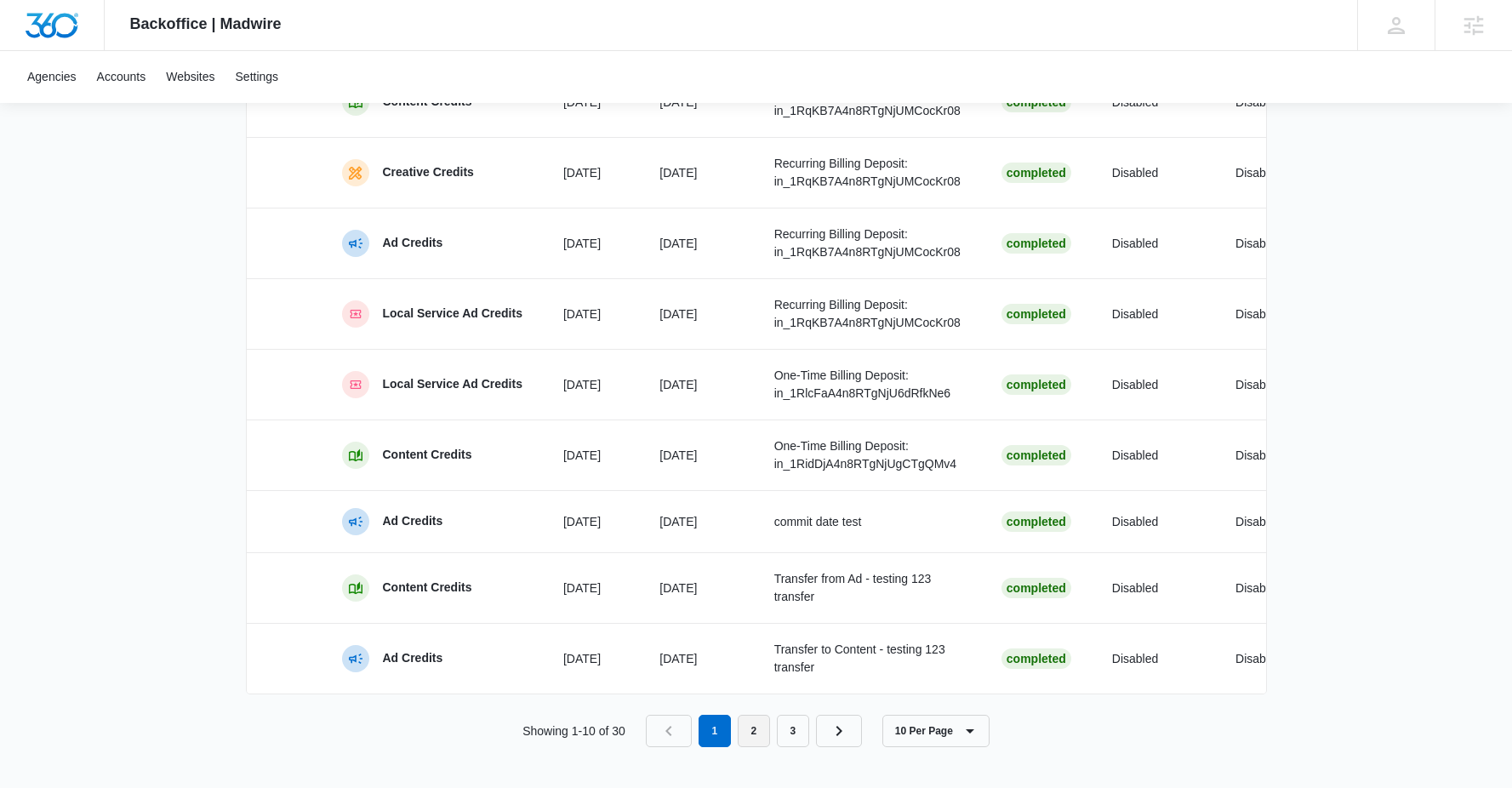
click at [764, 731] on link "2" at bounding box center [754, 731] width 32 height 32
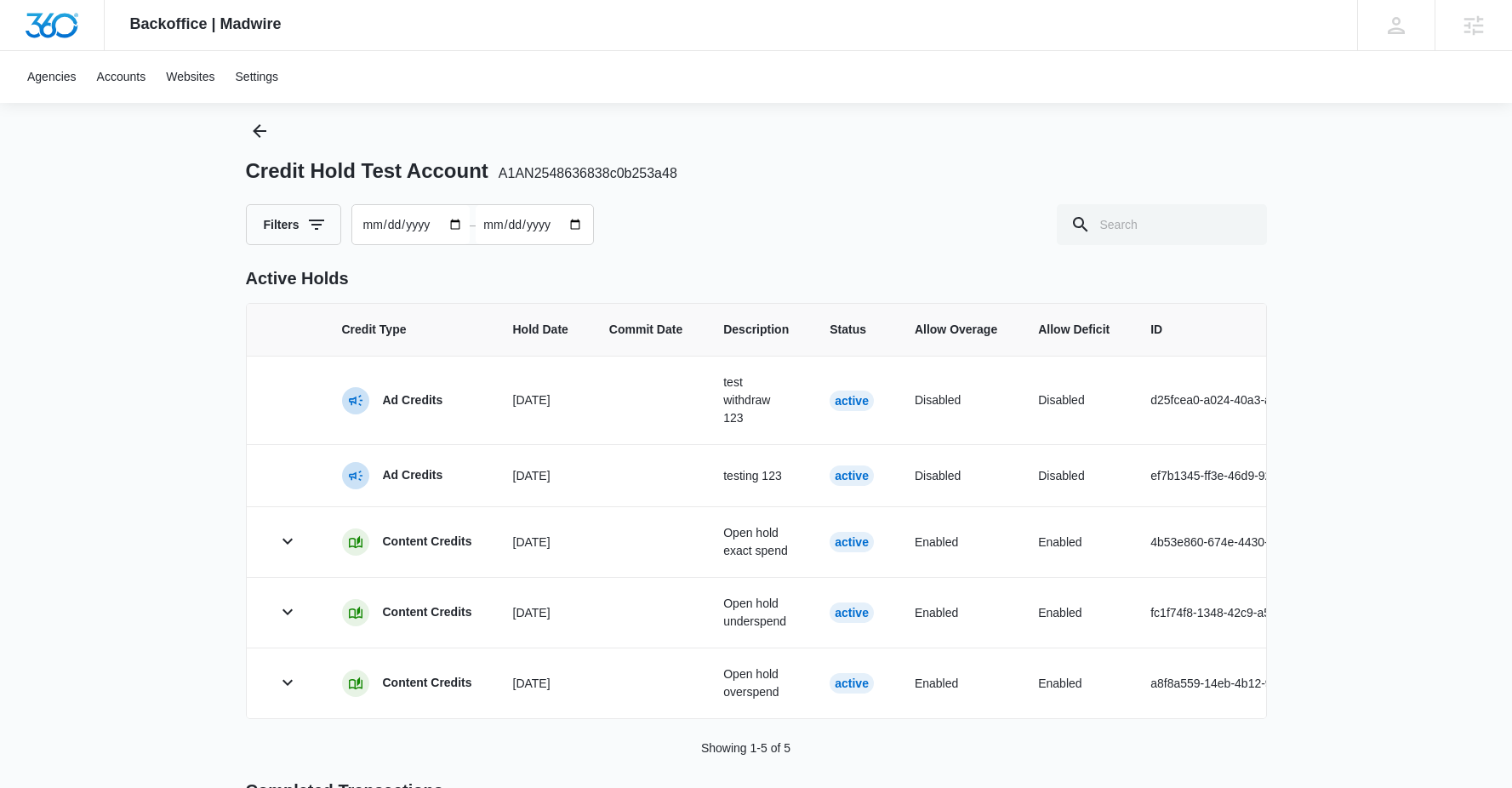
scroll to position [0, 0]
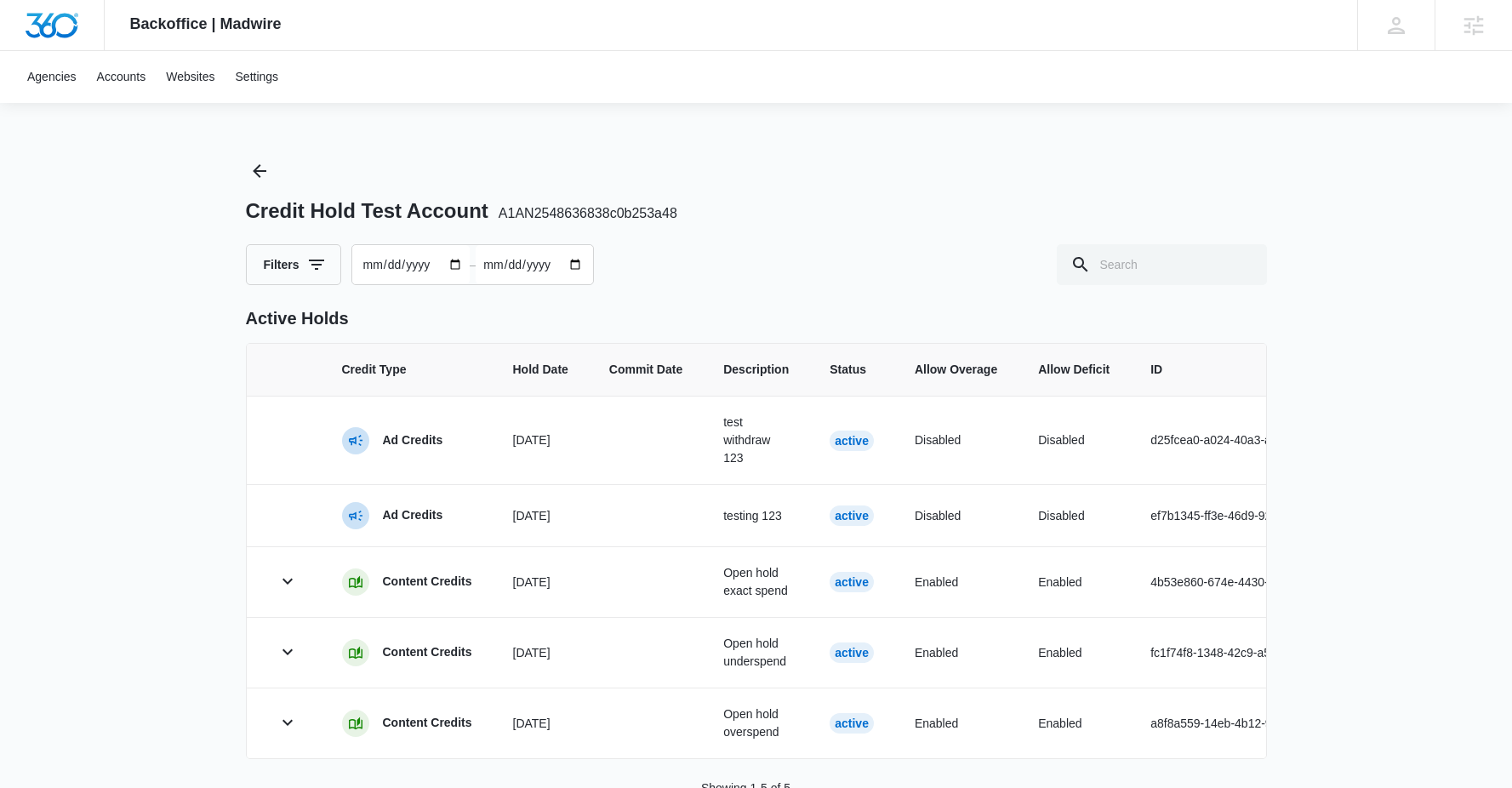
click at [463, 263] on input "2024-01-11" at bounding box center [411, 265] width 118 height 40
click at [634, 305] on p "Active Holds" at bounding box center [756, 318] width 1021 height 25
